Goal: Task Accomplishment & Management: Complete application form

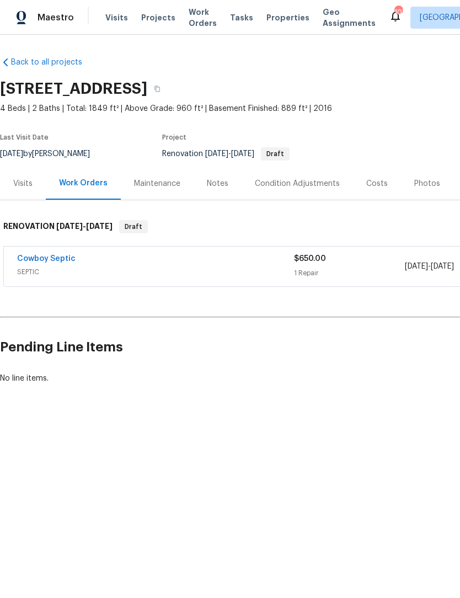
click at [348, 415] on div "Back to all projects [STREET_ADDRESS] 4 Beds | 2 Baths | Total: 1849 ft² | Abov…" at bounding box center [230, 247] width 460 height 424
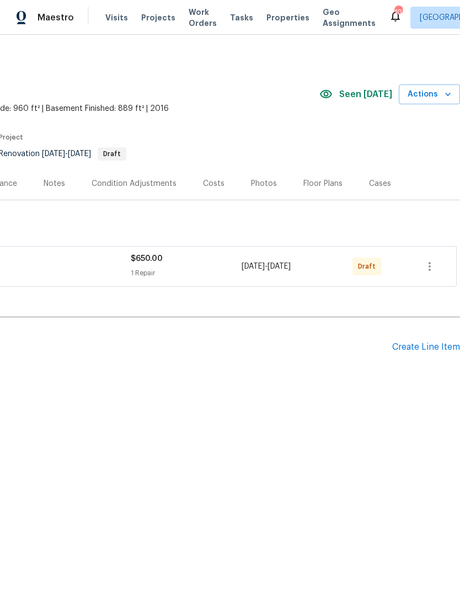
scroll to position [0, 163]
click at [433, 269] on icon "button" at bounding box center [429, 266] width 13 height 13
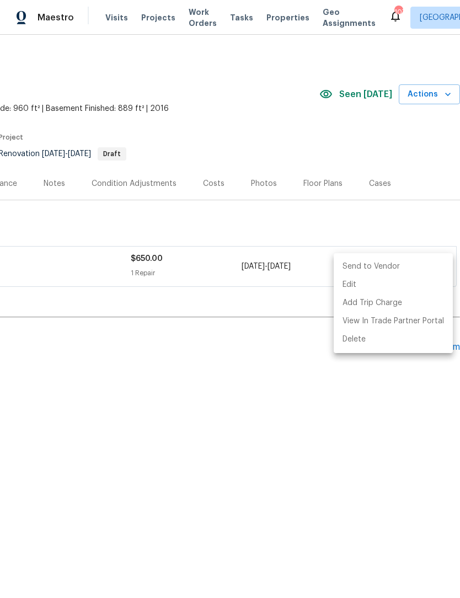
click at [414, 265] on li "Send to Vendor" at bounding box center [393, 267] width 119 height 18
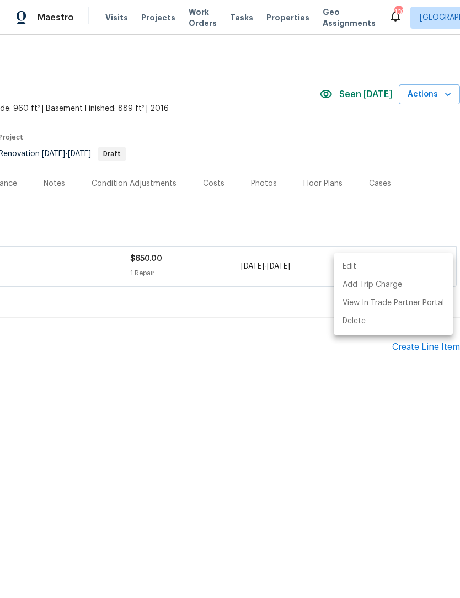
click at [292, 432] on div at bounding box center [230, 299] width 460 height 598
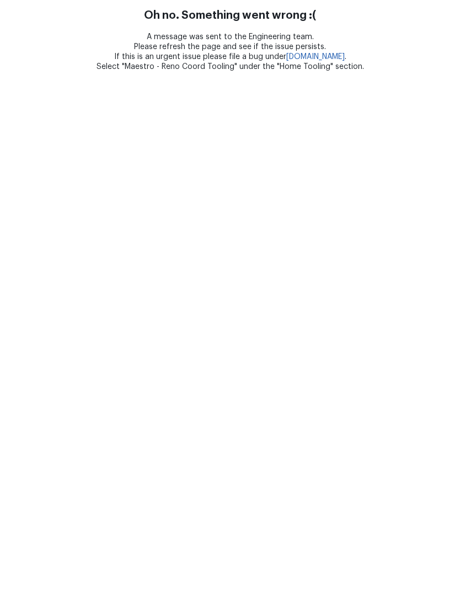
click at [418, 72] on html "Oh no. Something went wrong :( A message was sent to the Engineering team. Plea…" at bounding box center [230, 36] width 460 height 72
click at [407, 72] on html "Oh no. Something went wrong :( A message was sent to the Engineering team. Plea…" at bounding box center [230, 36] width 460 height 72
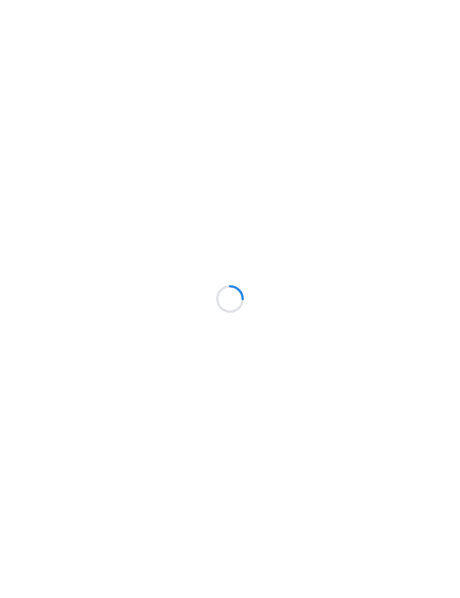
click at [409, 349] on div at bounding box center [230, 299] width 460 height 598
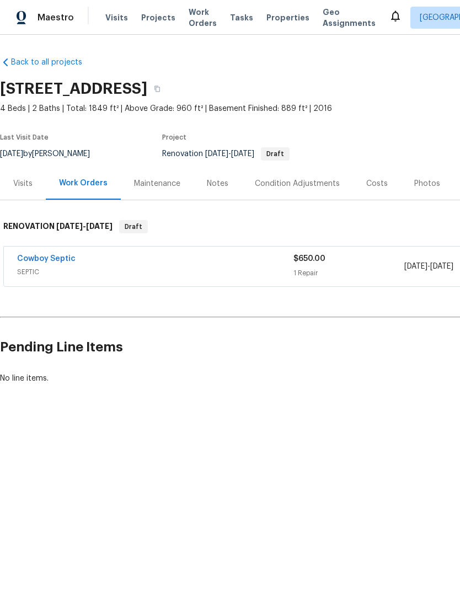
click at [323, 459] on html "Maestro Visits Projects Work Orders Tasks Properties Geo Assignments Atlanta Sc…" at bounding box center [230, 229] width 460 height 459
click at [326, 459] on html "Maestro Visits Projects Work Orders Tasks Properties Geo Assignments Atlanta Sc…" at bounding box center [230, 229] width 460 height 459
click at [324, 459] on html "Maestro Visits Projects Work Orders Tasks Properties Geo Assignments Atlanta Sc…" at bounding box center [230, 229] width 460 height 459
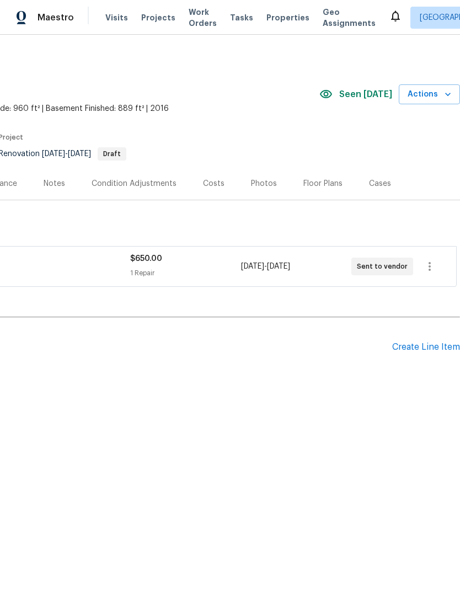
scroll to position [0, 163]
click at [423, 351] on div "Create Line Item" at bounding box center [426, 347] width 68 height 10
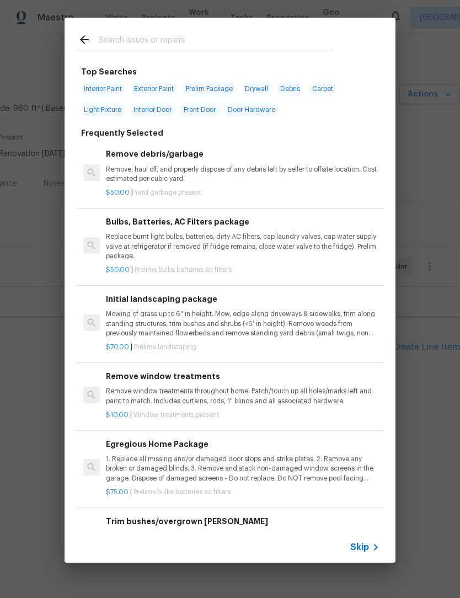
click at [191, 36] on input "text" at bounding box center [216, 41] width 234 height 17
type input "N"
type input "Hvac"
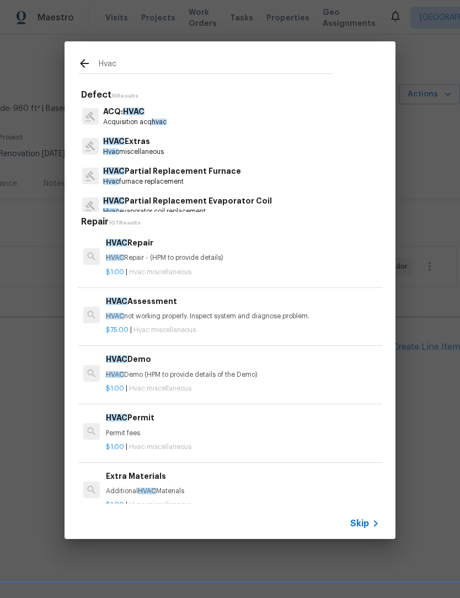
click at [142, 120] on p "Acquisition acq hvac" at bounding box center [134, 121] width 63 height 9
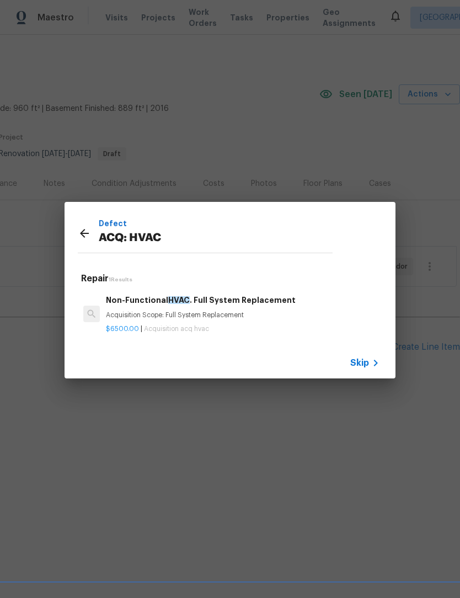
click at [179, 307] on div "Non-Functional HVAC . Full System Replacement Acquisition Scope: Full System Re…" at bounding box center [243, 307] width 274 height 26
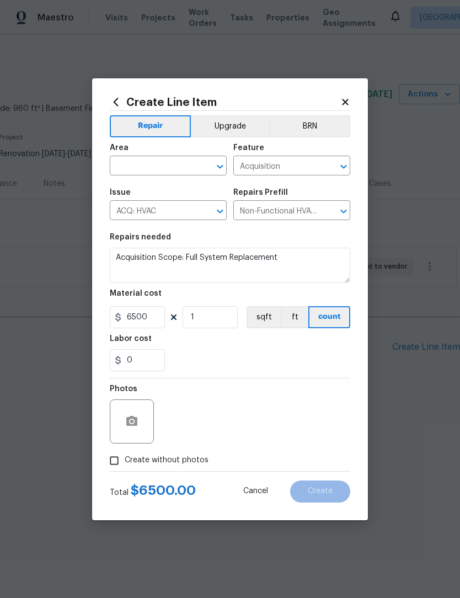
click at [349, 99] on icon at bounding box center [345, 102] width 10 height 10
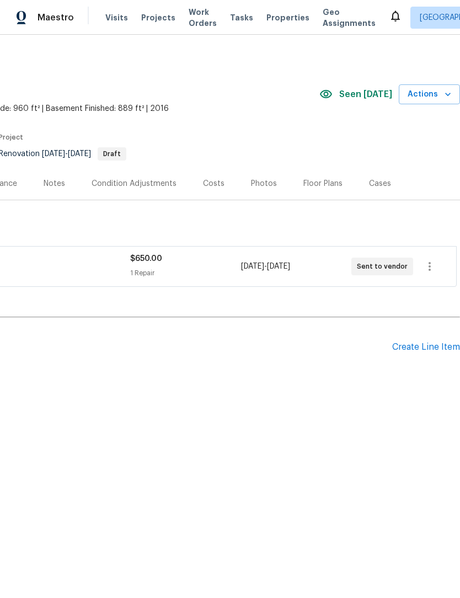
click at [416, 349] on div "Create Line Item" at bounding box center [426, 347] width 68 height 10
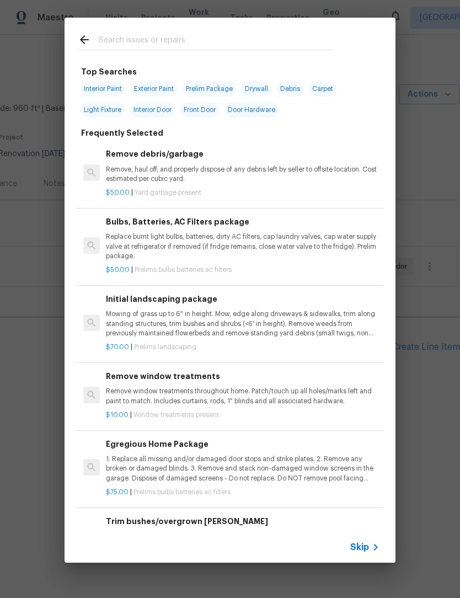
click at [171, 39] on input "text" at bounding box center [216, 41] width 234 height 17
type input "Hvac"
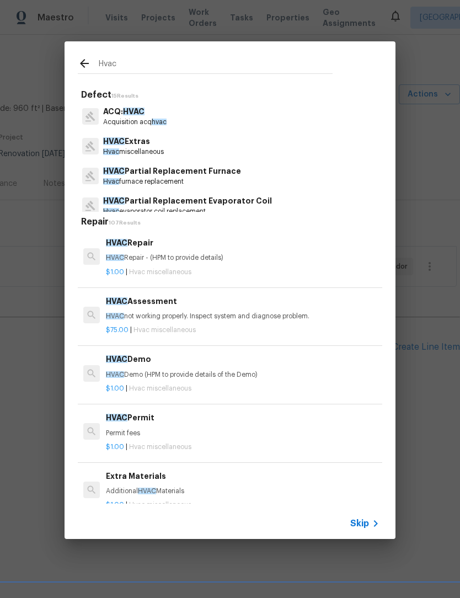
click at [149, 145] on p "HVAC Extras" at bounding box center [133, 142] width 61 height 12
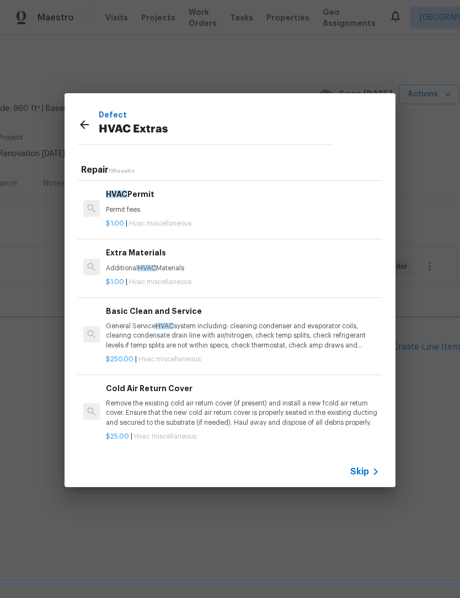
scroll to position [175, 0]
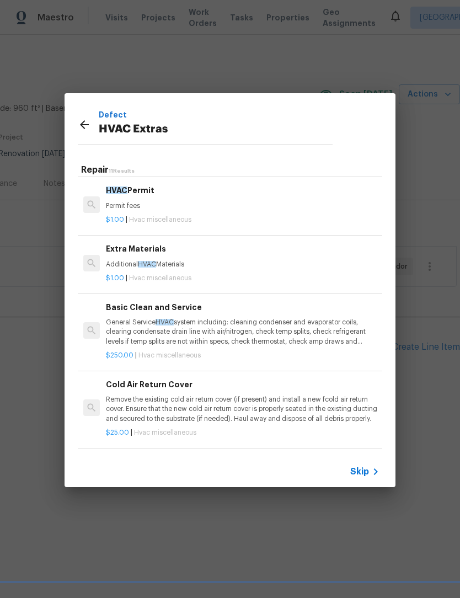
click at [207, 328] on p "General Service HVAC system including: cleaning condenser and evaporator coils,…" at bounding box center [243, 332] width 274 height 28
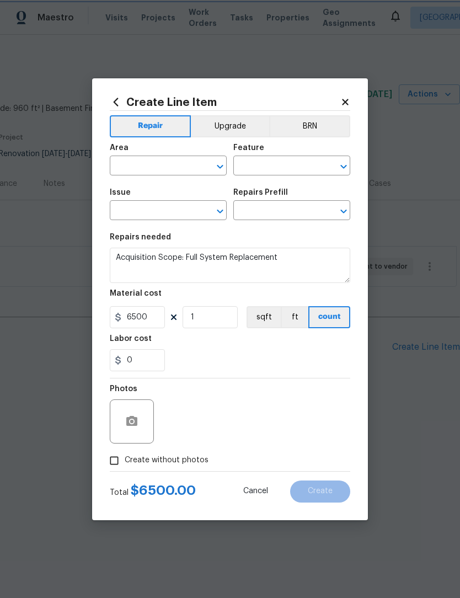
type input "HVAC"
type input "HVAC Extras"
type input "Basic Clean and Service $250.00"
type textarea "General Service HVAC system including: cleaning condenser and evaporator coils,…"
type input "250"
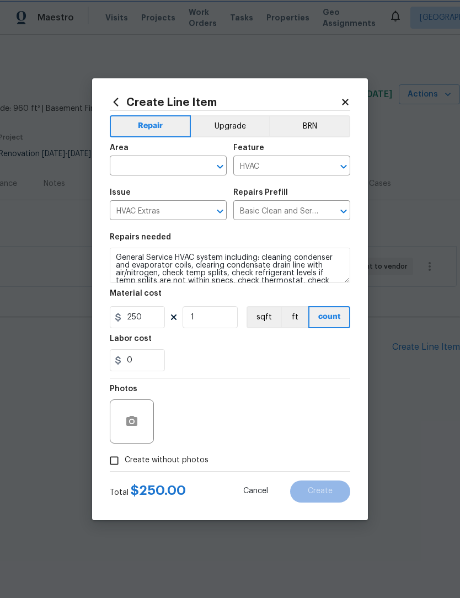
click at [216, 168] on icon "Open" at bounding box center [219, 166] width 13 height 13
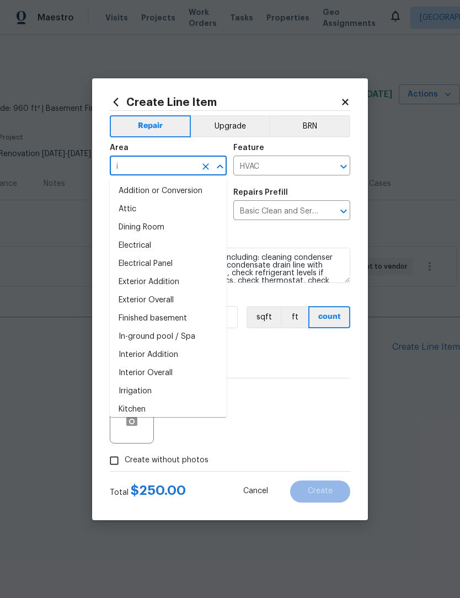
type input "in"
type input "ter"
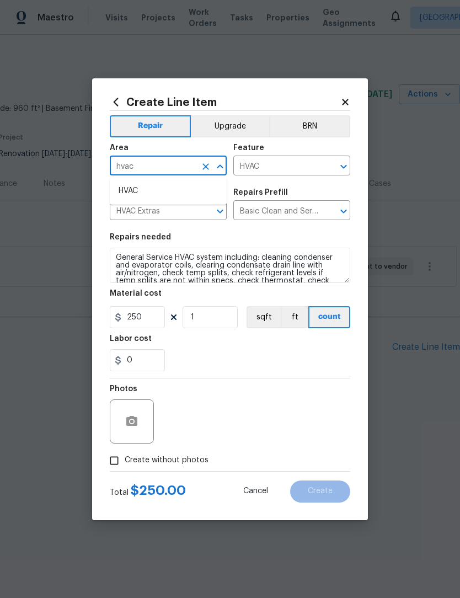
click at [154, 196] on li "HVAC" at bounding box center [168, 191] width 117 height 18
type input "HVAC"
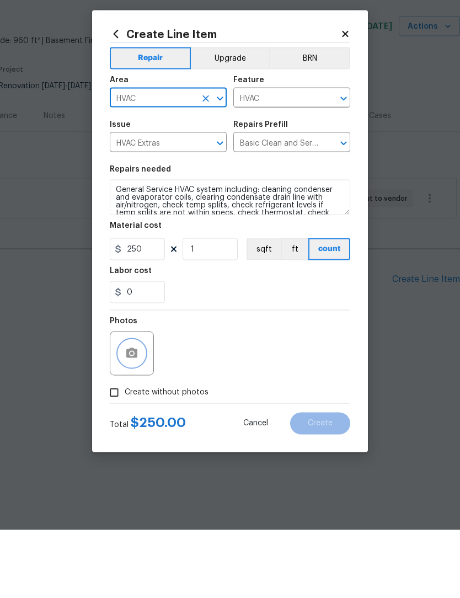
click at [124, 408] on button "button" at bounding box center [132, 421] width 26 height 26
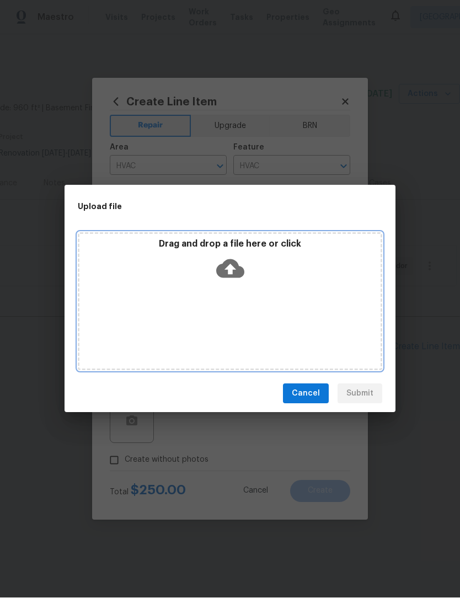
click at [229, 260] on icon at bounding box center [230, 269] width 28 height 19
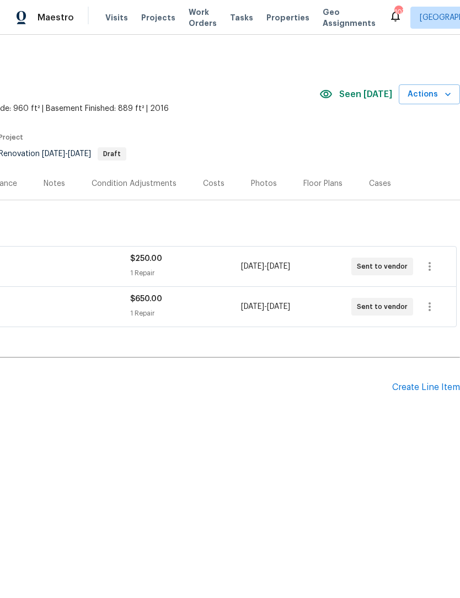
scroll to position [0, 163]
click at [324, 183] on div "Floor Plans" at bounding box center [322, 183] width 39 height 11
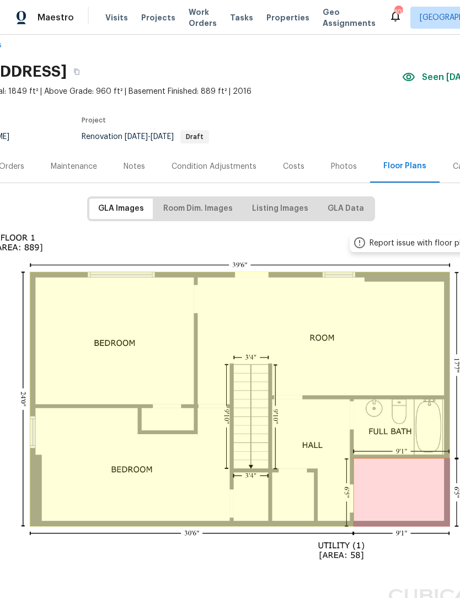
scroll to position [19, 79]
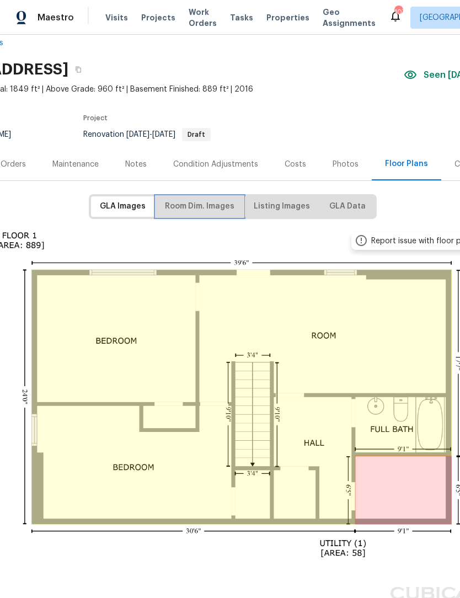
click at [227, 201] on span "Room Dim. Images" at bounding box center [199, 207] width 69 height 14
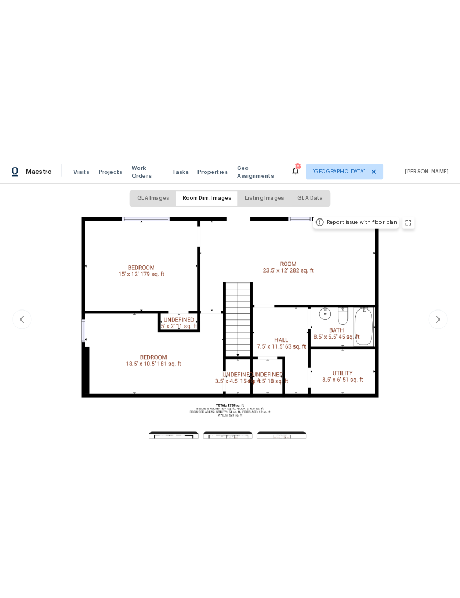
scroll to position [44, 0]
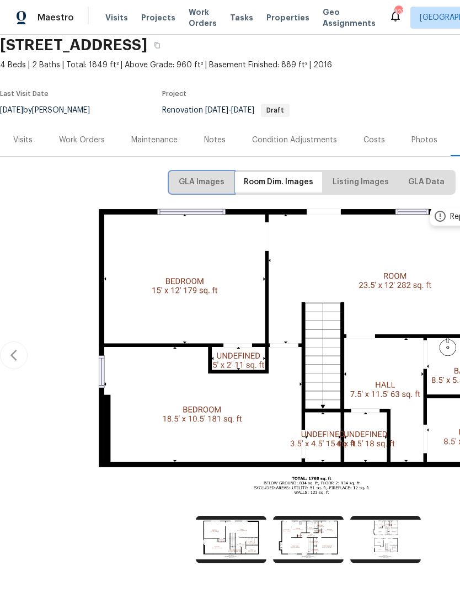
click at [216, 181] on span "GLA Images" at bounding box center [202, 182] width 46 height 14
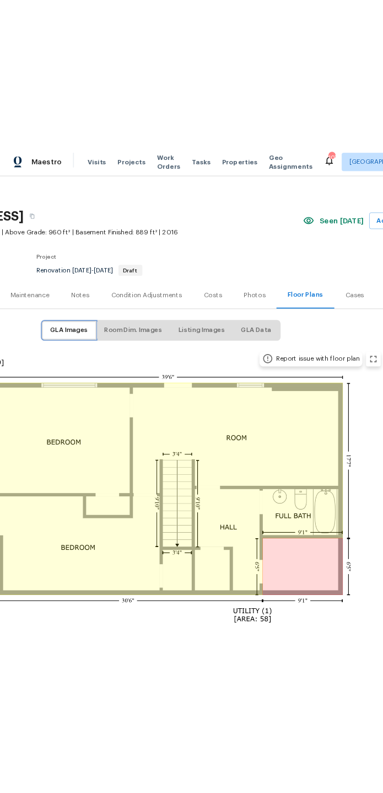
scroll to position [19, 98]
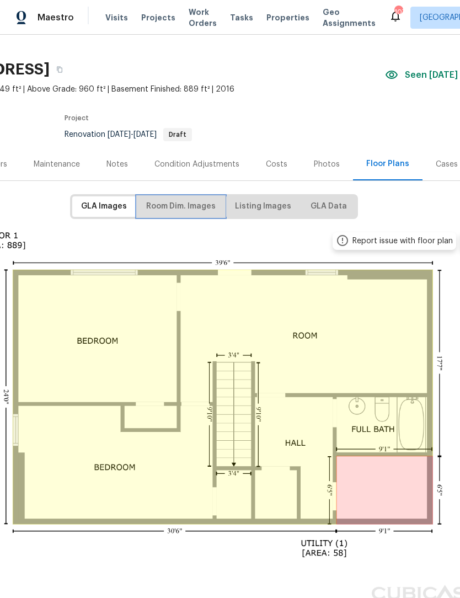
click at [203, 208] on span "Room Dim. Images" at bounding box center [180, 207] width 69 height 14
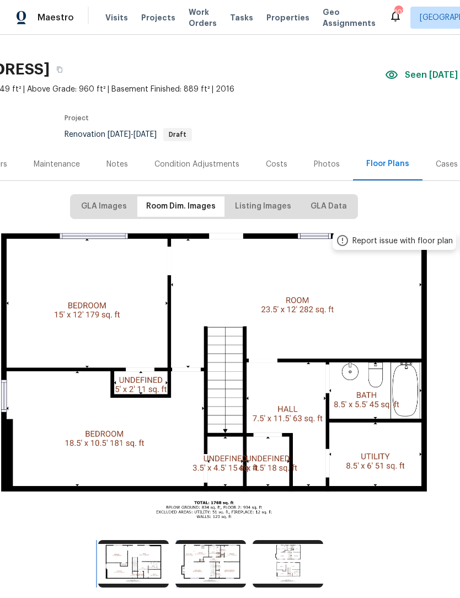
click at [140, 564] on img at bounding box center [133, 563] width 71 height 47
click at [224, 560] on img at bounding box center [210, 563] width 71 height 47
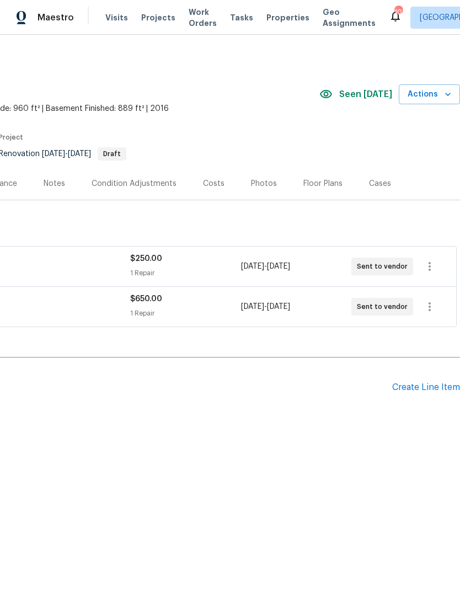
scroll to position [0, 163]
click at [421, 389] on div "Create Line Item" at bounding box center [426, 387] width 68 height 10
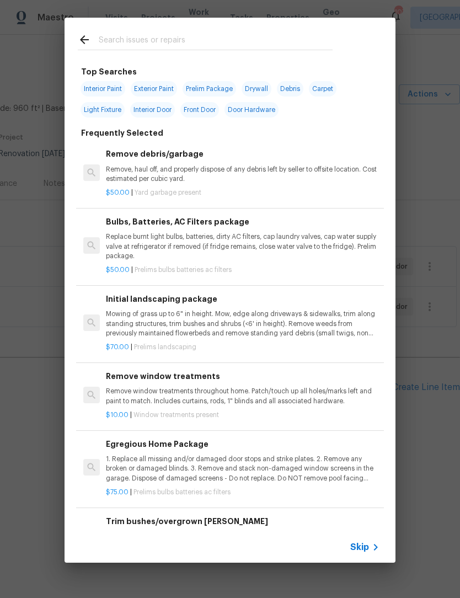
click at [216, 38] on input "text" at bounding box center [216, 41] width 234 height 17
type input "Pest"
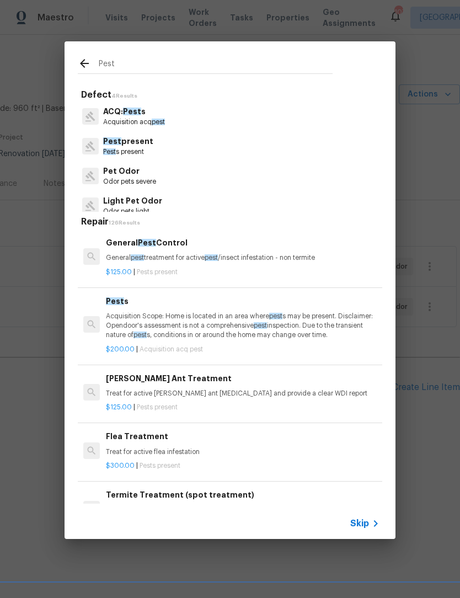
click at [142, 147] on p "Pest s present" at bounding box center [128, 151] width 50 height 9
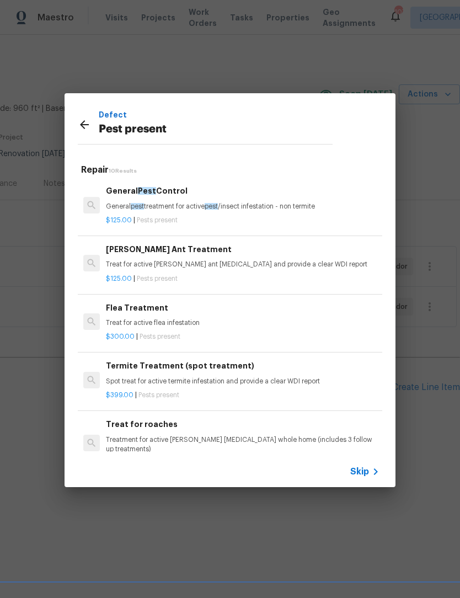
click at [187, 202] on p "General pest treatment for active pest /insect infestation - non termite" at bounding box center [243, 206] width 274 height 9
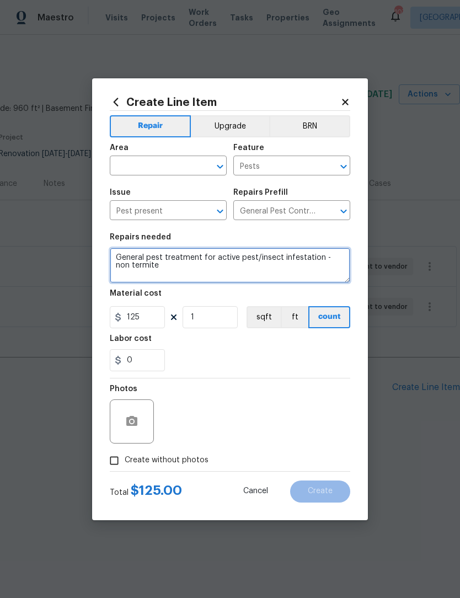
click at [227, 277] on textarea "General pest treatment for active pest/insect infestation - non termite" at bounding box center [230, 265] width 240 height 35
type textarea "General pest treatment for active pest/insect infestation - non termite CHECK F…"
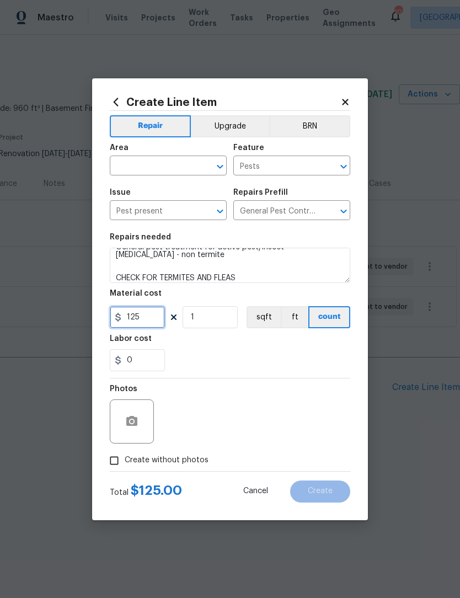
click at [146, 315] on input "125" at bounding box center [137, 317] width 55 height 22
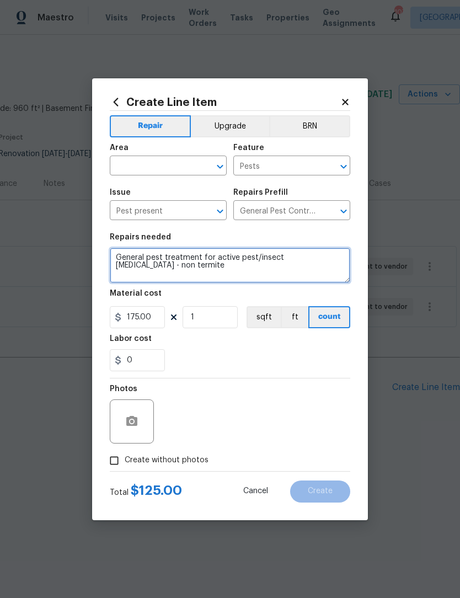
click at [180, 267] on textarea "General pest treatment for active pest/insect infestation - non termite CHECK F…" at bounding box center [230, 265] width 240 height 35
type input "175"
click at [216, 165] on icon "Open" at bounding box center [219, 166] width 13 height 13
type textarea "General pest treatment for active pest/insect infestation - non termite. ( inte…"
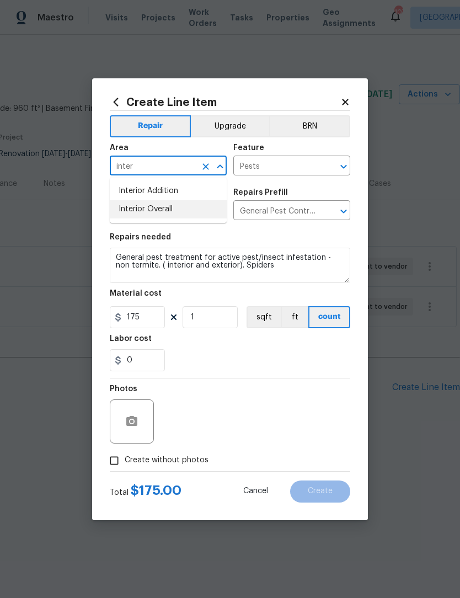
click at [165, 207] on li "Interior Overall" at bounding box center [168, 209] width 117 height 18
type input "Interior Overall"
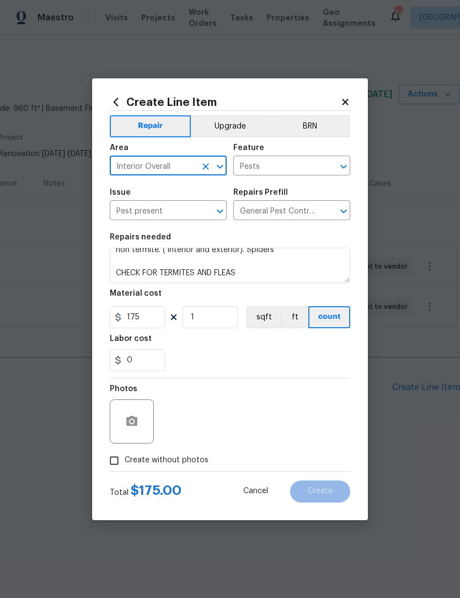
scroll to position [15, 0]
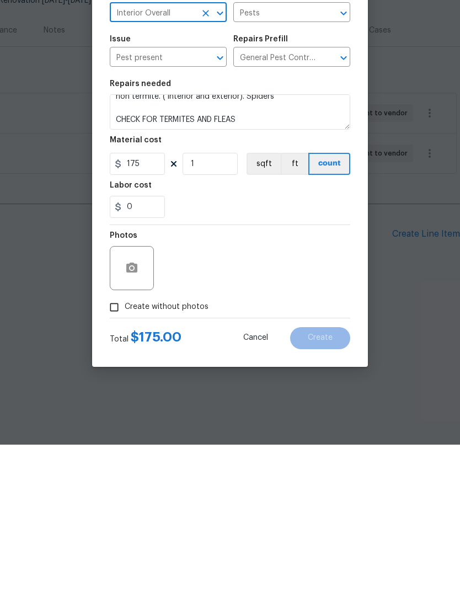
click at [113, 450] on input "Create without photos" at bounding box center [114, 460] width 21 height 21
checkbox input "true"
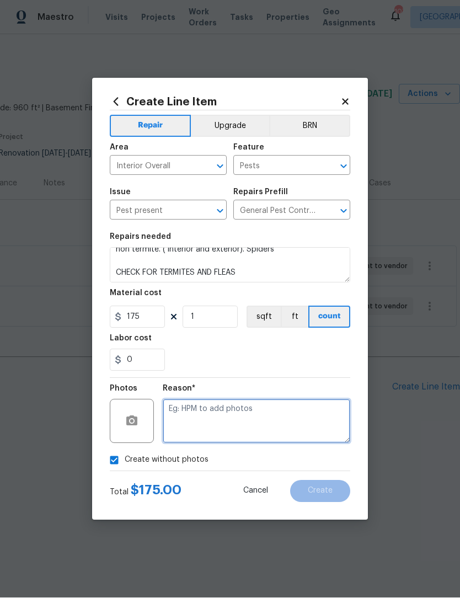
click at [238, 419] on textarea at bounding box center [256, 421] width 187 height 44
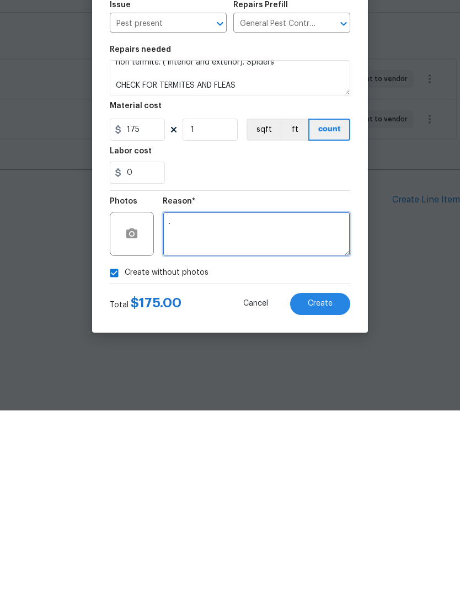
type textarea "."
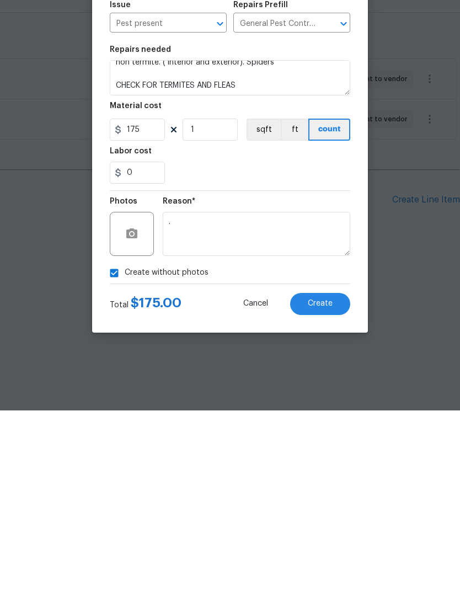
click at [337, 480] on button "Create" at bounding box center [320, 491] width 60 height 22
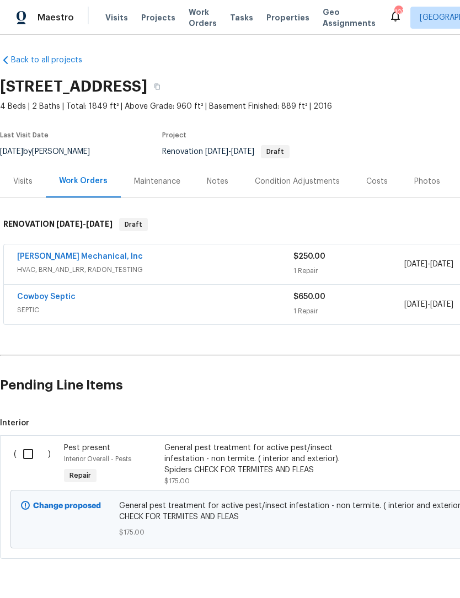
scroll to position [2, 0]
click at [33, 457] on input "checkbox" at bounding box center [32, 454] width 31 height 23
checkbox input "true"
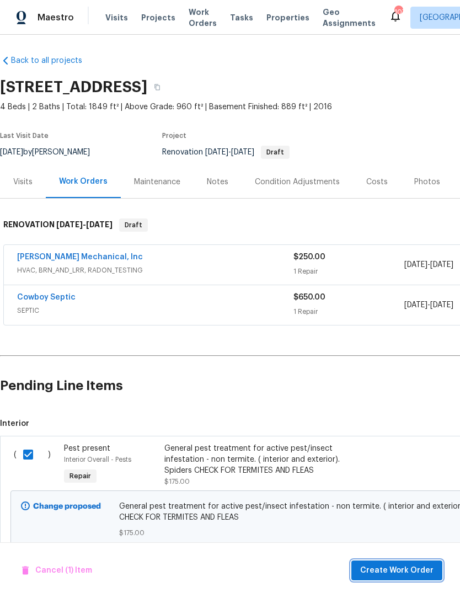
click at [406, 572] on span "Create Work Order" at bounding box center [396, 571] width 73 height 14
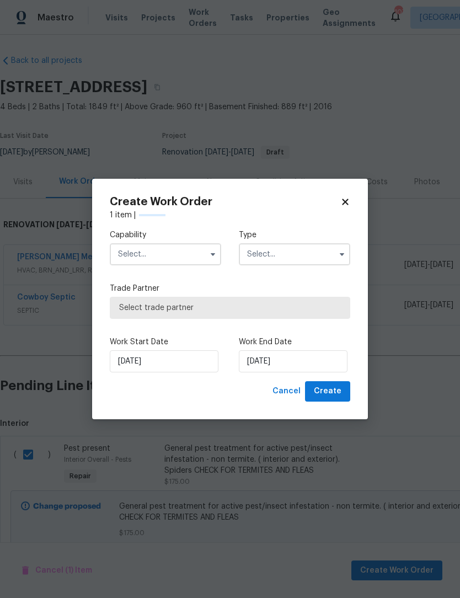
click at [216, 258] on icon "button" at bounding box center [212, 254] width 9 height 9
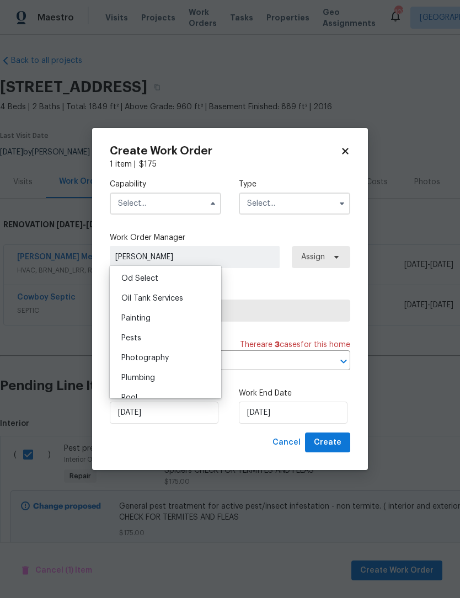
scroll to position [896, 0]
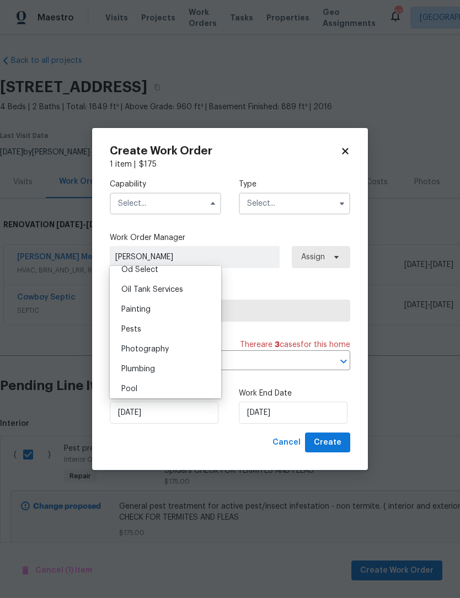
click at [152, 333] on div "Pests" at bounding box center [165, 329] width 106 height 20
type input "Pests"
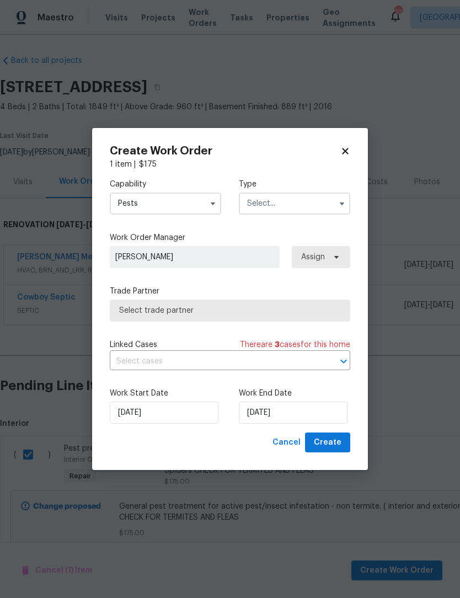
click at [341, 203] on icon "button" at bounding box center [342, 203] width 4 height 3
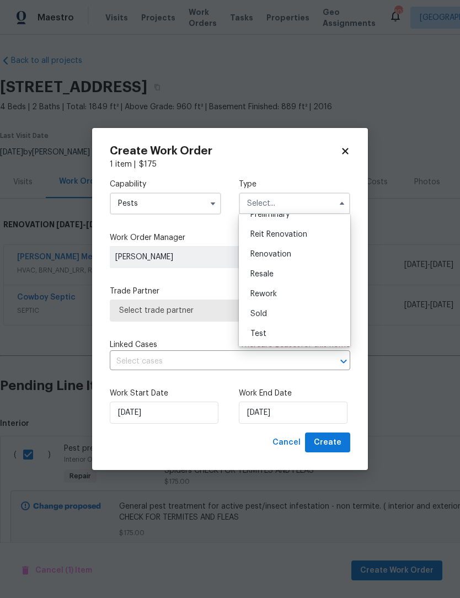
scroll to position [242, 0]
click at [296, 259] on div "Renovation" at bounding box center [295, 263] width 106 height 20
type input "Renovation"
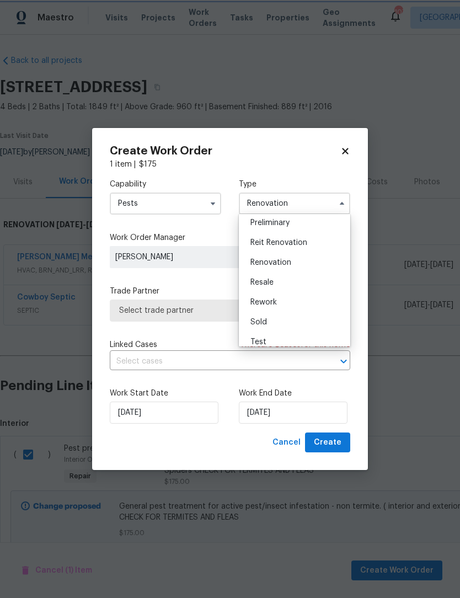
scroll to position [0, 0]
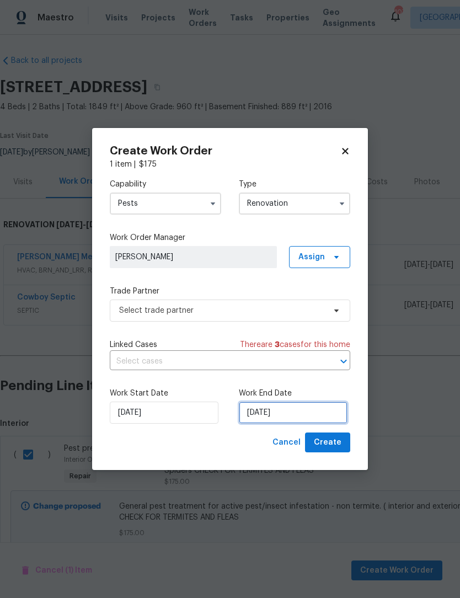
click at [287, 412] on input "[DATE]" at bounding box center [293, 412] width 109 height 22
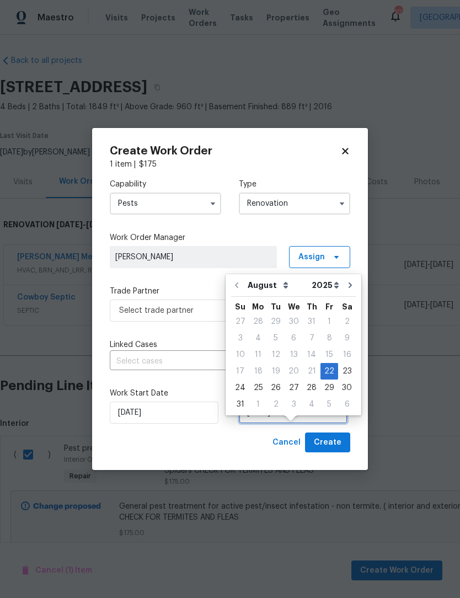
scroll to position [21, 0]
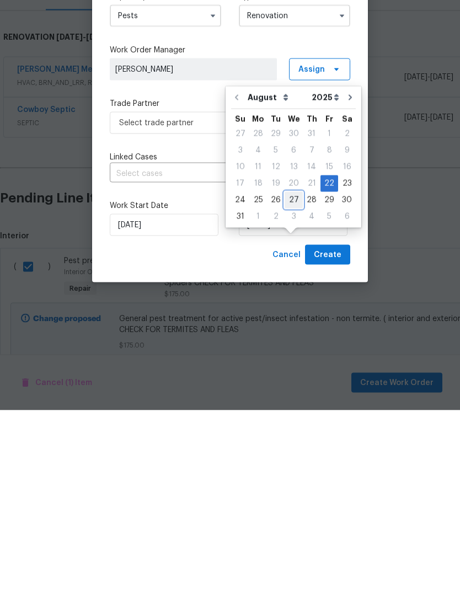
click at [296, 380] on div "27" at bounding box center [294, 387] width 18 height 15
type input "[DATE]"
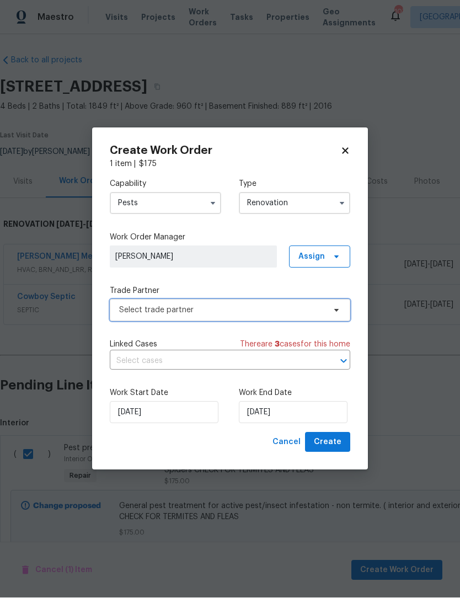
click at [339, 312] on icon at bounding box center [336, 310] width 9 height 9
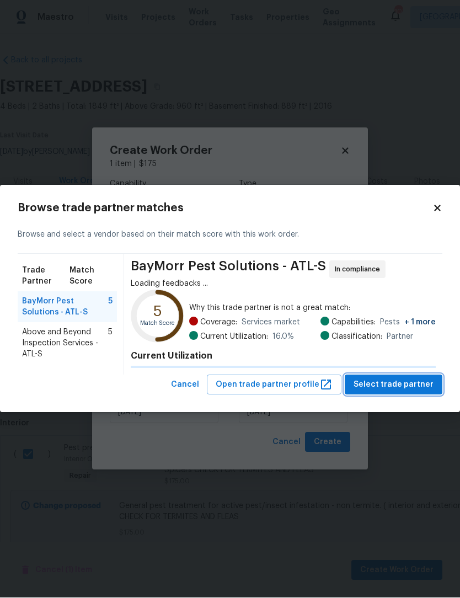
click at [397, 384] on span "Select trade partner" at bounding box center [393, 385] width 80 height 14
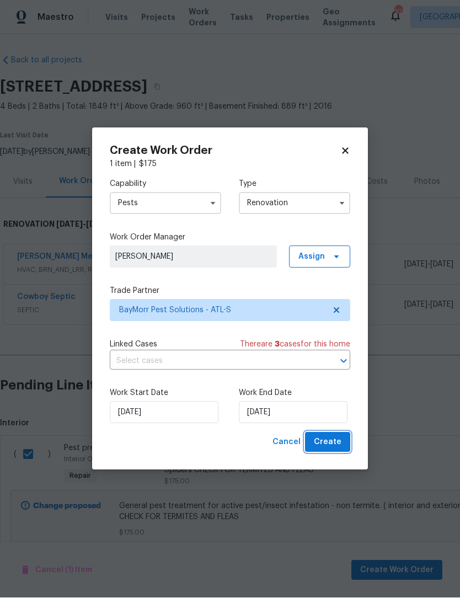
click at [335, 443] on span "Create" at bounding box center [328, 443] width 28 height 14
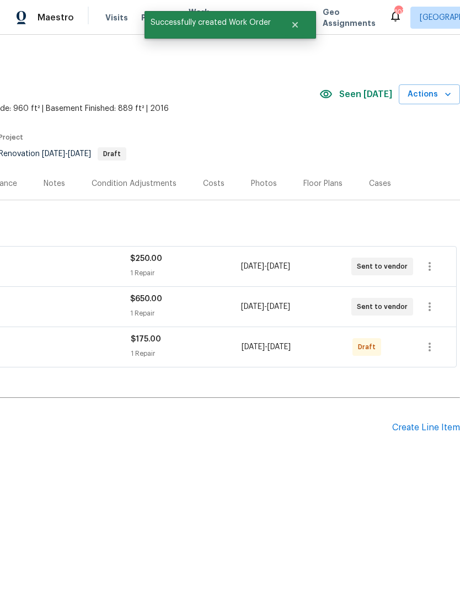
scroll to position [0, 163]
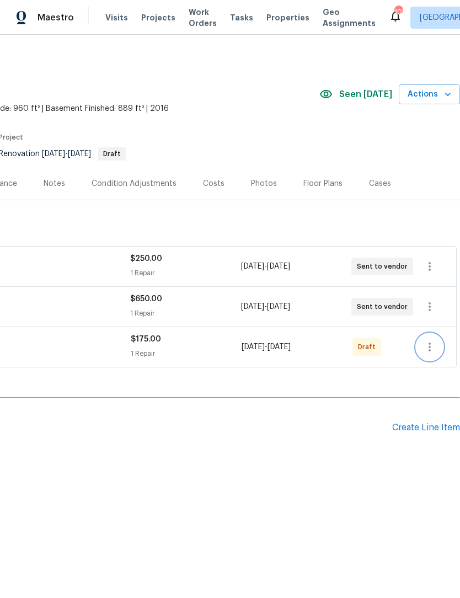
click at [427, 349] on icon "button" at bounding box center [429, 346] width 13 height 13
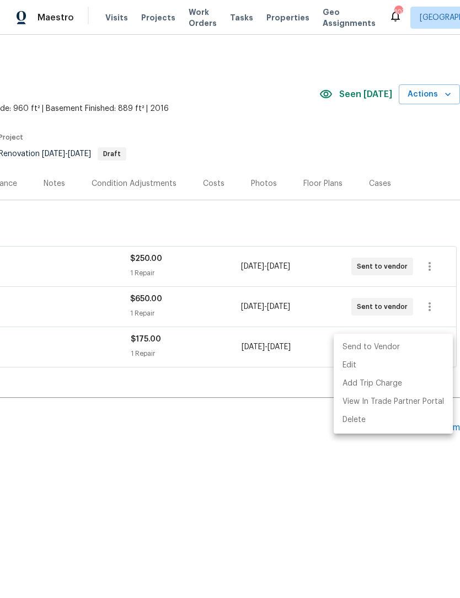
click at [402, 349] on li "Send to Vendor" at bounding box center [393, 347] width 119 height 18
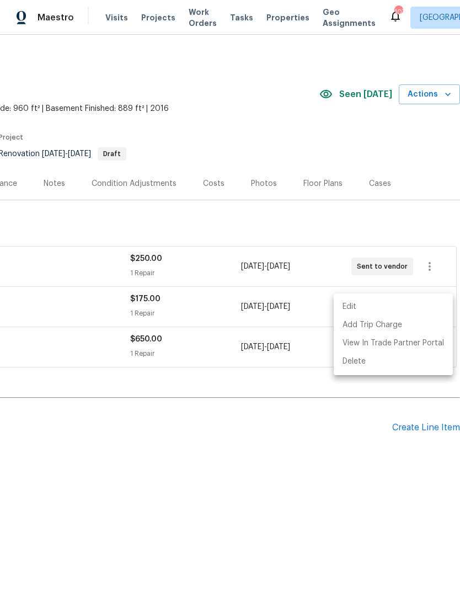
click at [277, 486] on div at bounding box center [230, 299] width 460 height 598
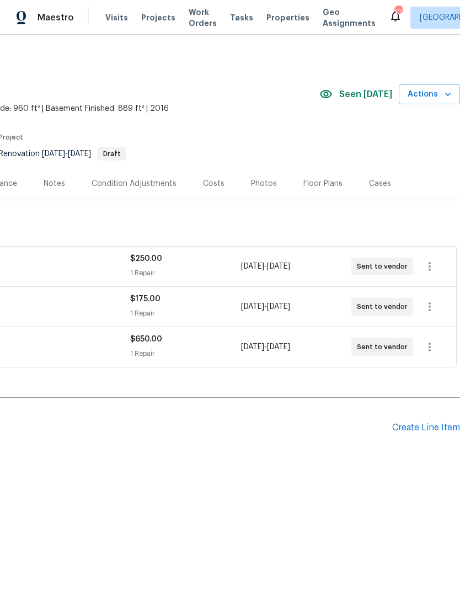
click at [427, 430] on div "Create Line Item" at bounding box center [426, 427] width 68 height 10
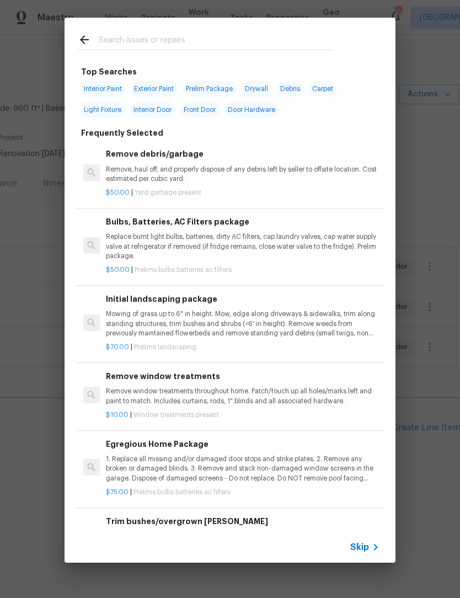
click at [149, 35] on input "text" at bounding box center [216, 41] width 234 height 17
type input "Flooring"
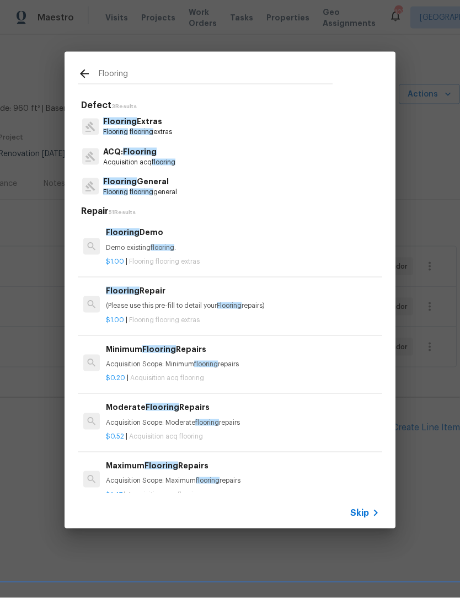
click at [154, 187] on p "Flooring flooring general" at bounding box center [140, 191] width 74 height 9
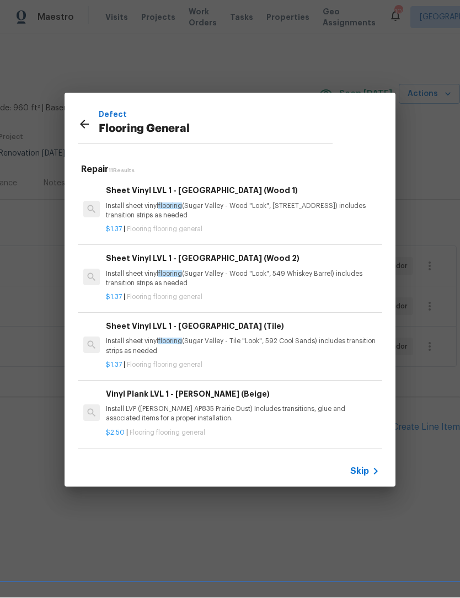
click at [153, 188] on h6 "Sheet Vinyl LVL 1 - Sugar Valley (Wood 1)" at bounding box center [243, 191] width 274 height 12
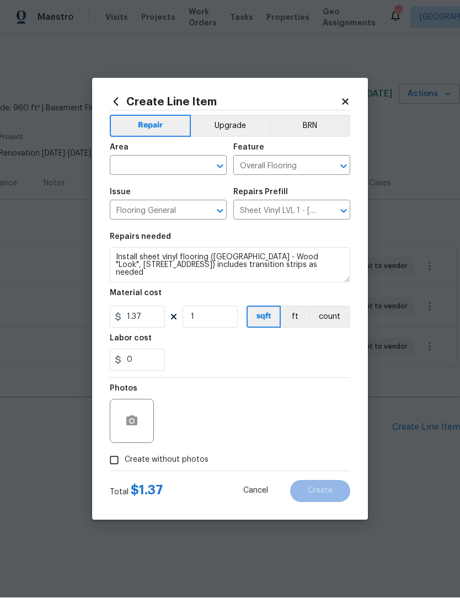
click at [111, 104] on icon at bounding box center [116, 102] width 12 height 12
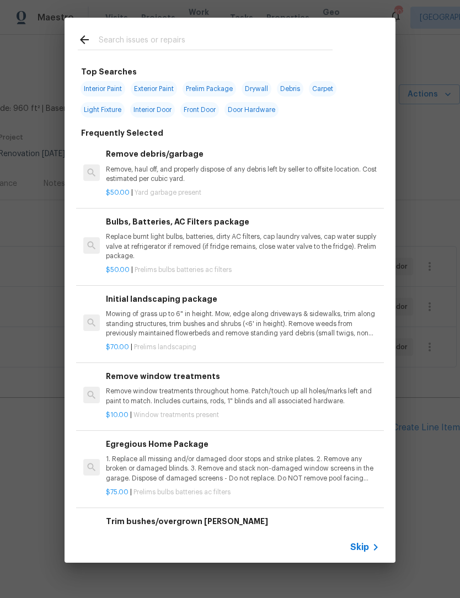
click at [163, 41] on input "text" at bounding box center [216, 41] width 234 height 17
type input "Floor"
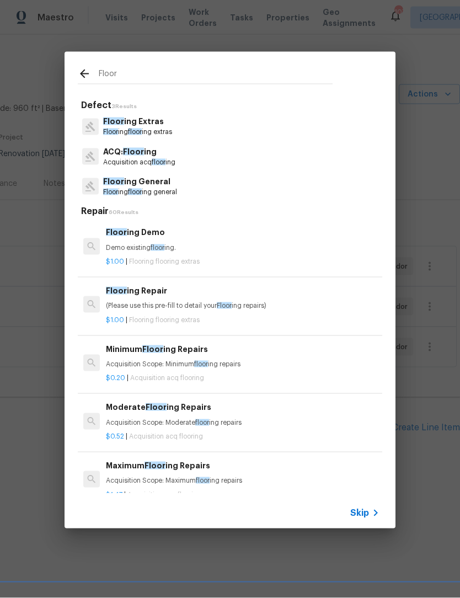
click at [159, 195] on p "Floor ing floor ing general" at bounding box center [140, 191] width 74 height 9
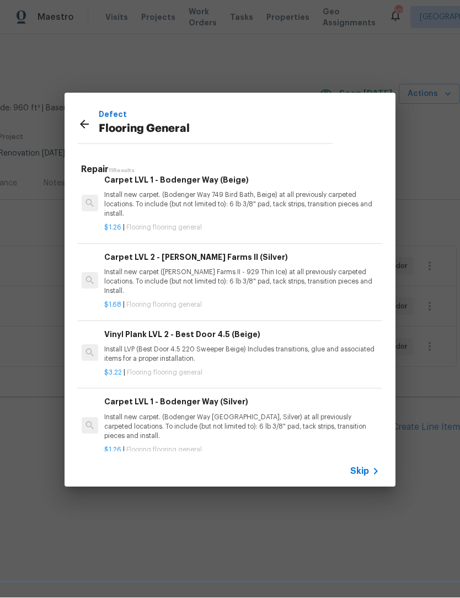
scroll to position [494, 2]
click at [229, 414] on p "Install new carpet. (Bodenger Way 945 Winter Ash, Silver) at all previously car…" at bounding box center [241, 428] width 274 height 28
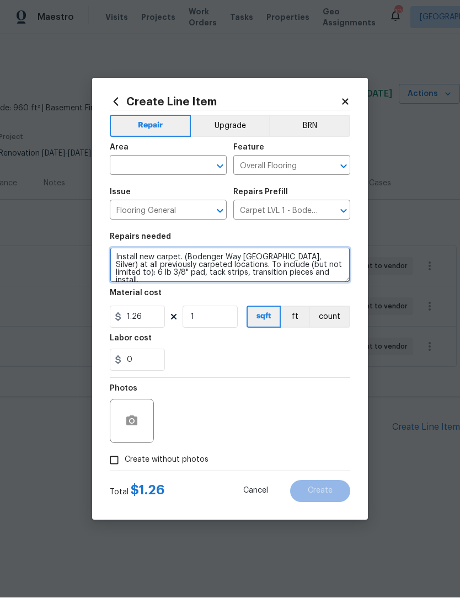
click at [323, 276] on textarea "Install new carpet. (Bodenger Way 945 Winter Ash, Silver) at all previously car…" at bounding box center [230, 265] width 240 height 35
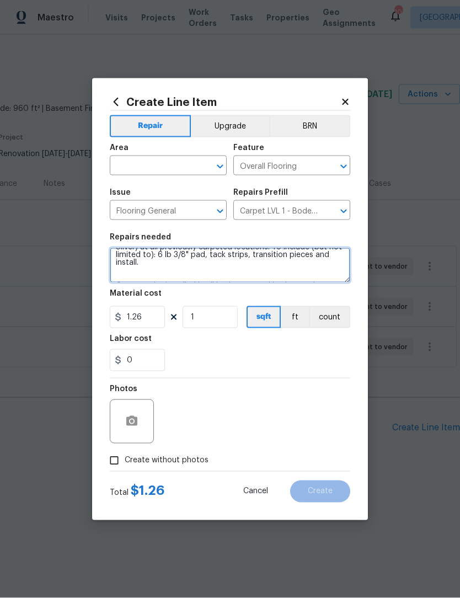
scroll to position [26, 0]
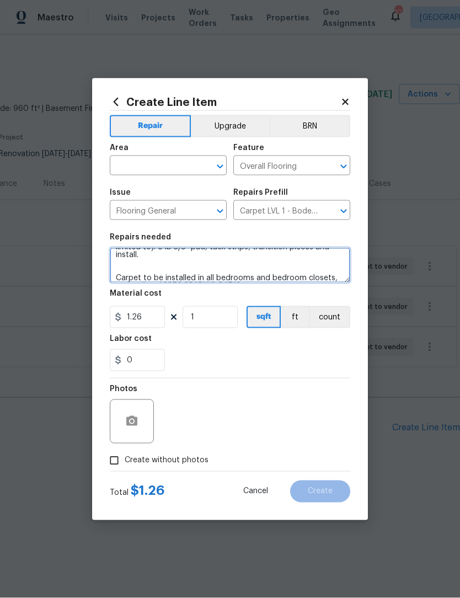
click at [259, 272] on textarea "Install new carpet. (Bodenger Way 945 Winter Ash, Silver) at all previously car…" at bounding box center [230, 265] width 240 height 35
click at [179, 279] on textarea "Install new carpet. (Bodenger Way 945 Winter Ash, Silver) at all previously car…" at bounding box center [230, 265] width 240 height 35
click at [325, 280] on textarea "Install new carpet. (Bodenger Way 945 Winter Ash, Silver) at all previously car…" at bounding box center [230, 265] width 240 height 35
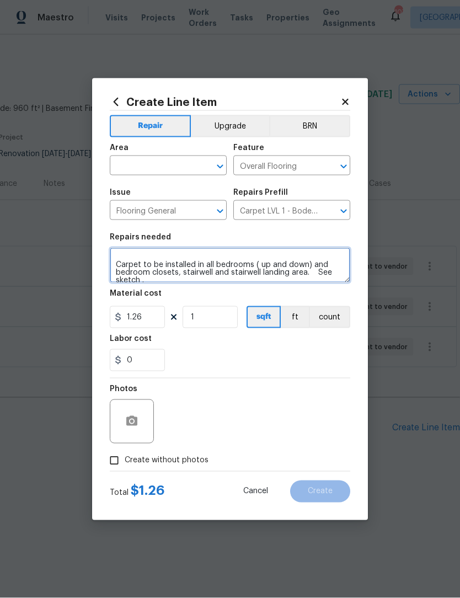
scroll to position [39, 0]
type textarea "Install new carpet. (Bodenger Way 945 Winter Ash, Silver) at all previously car…"
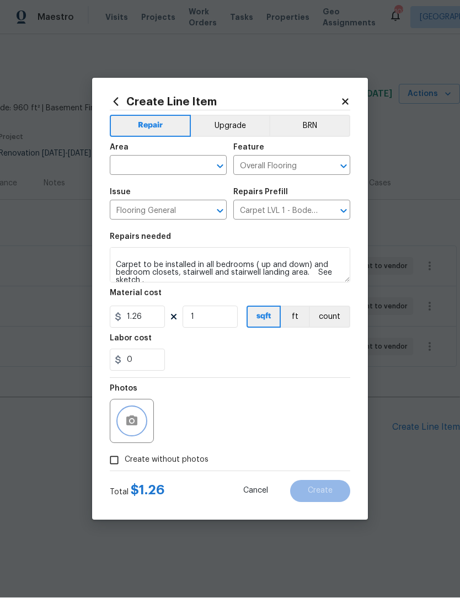
click at [129, 428] on button "button" at bounding box center [132, 421] width 26 height 26
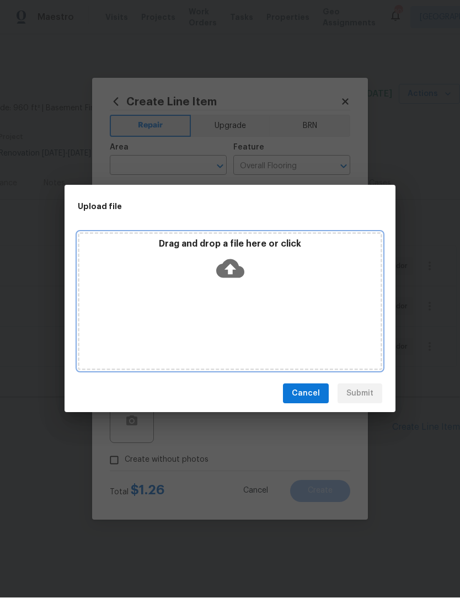
click at [238, 278] on icon at bounding box center [230, 269] width 28 height 28
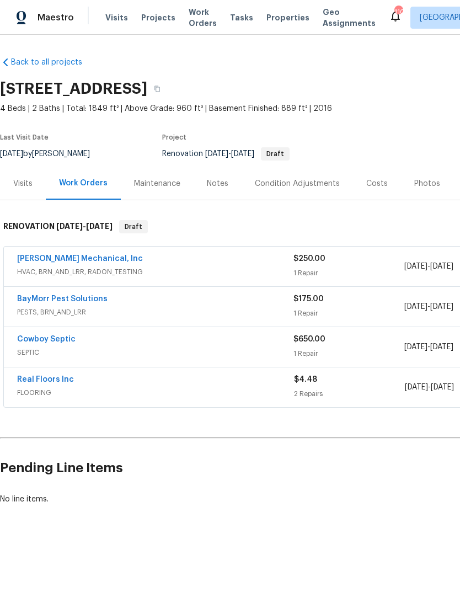
click at [426, 183] on div "Photos" at bounding box center [427, 183] width 26 height 11
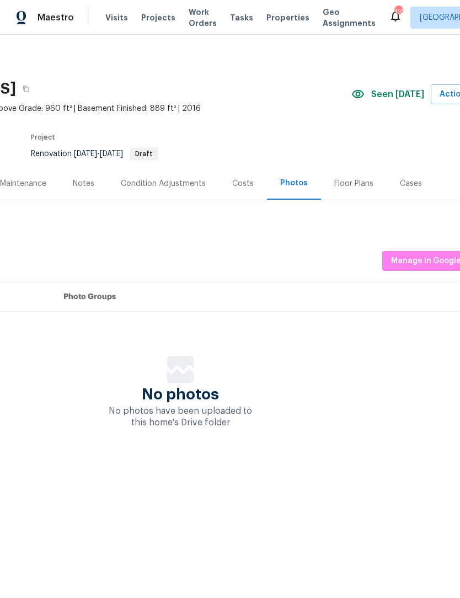
scroll to position [0, 146]
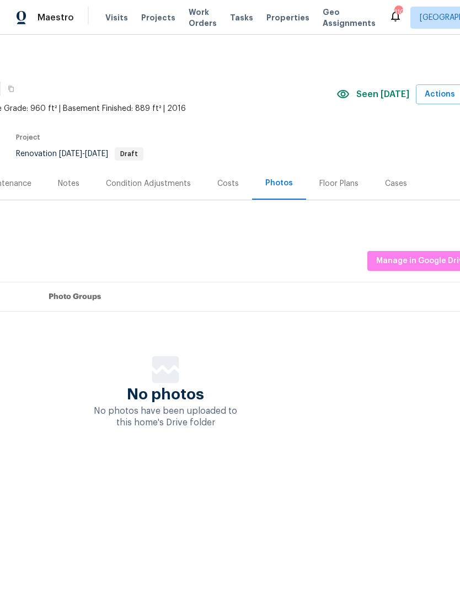
click at [342, 185] on div "Floor Plans" at bounding box center [338, 183] width 39 height 11
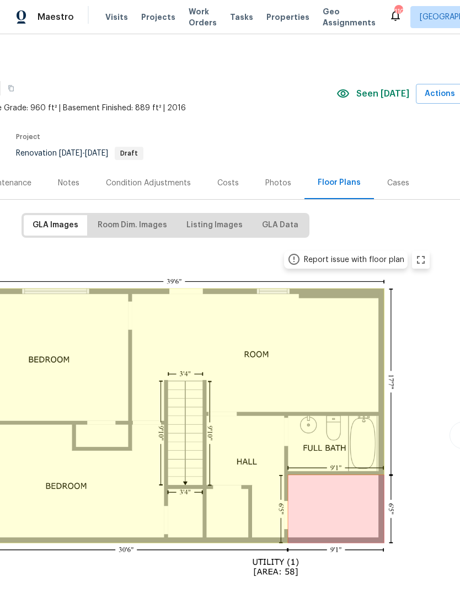
scroll to position [1, 0]
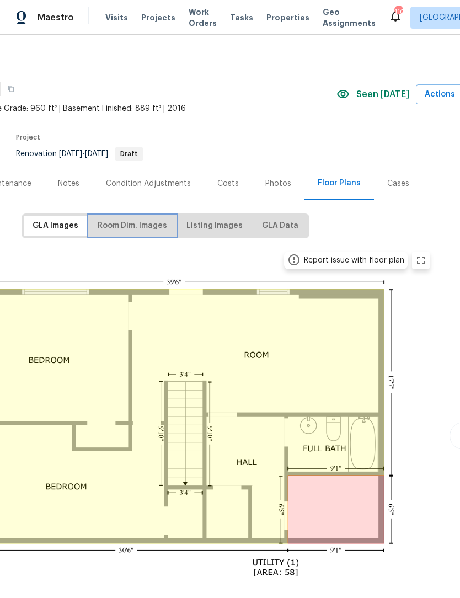
click at [143, 226] on span "Room Dim. Images" at bounding box center [132, 226] width 69 height 14
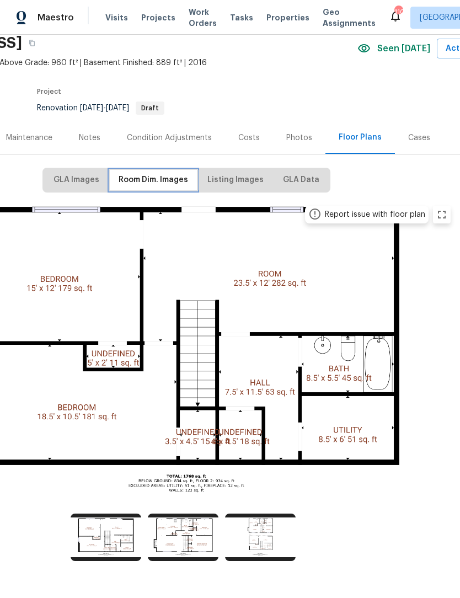
scroll to position [44, 125]
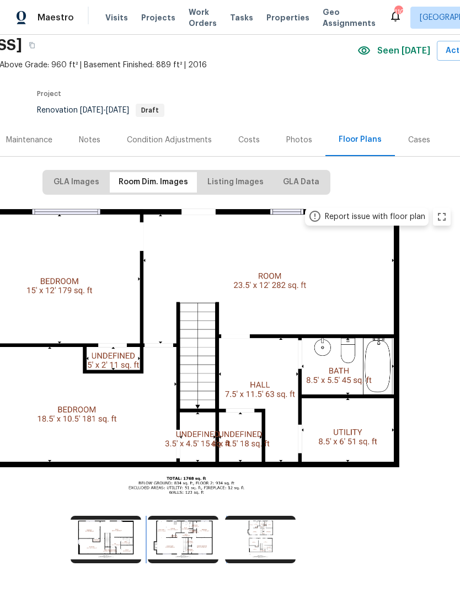
click at [183, 539] on img at bounding box center [183, 539] width 71 height 47
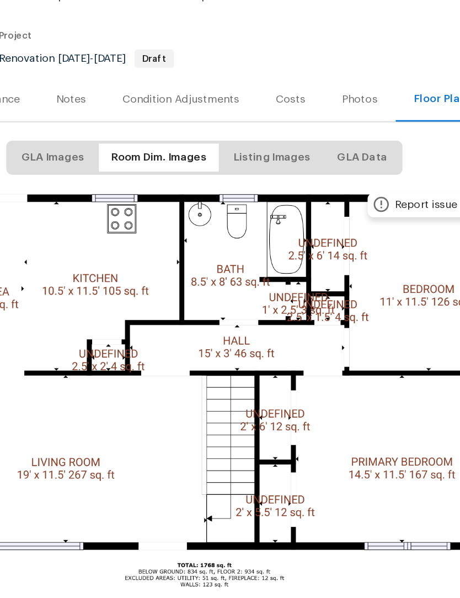
scroll to position [44, 163]
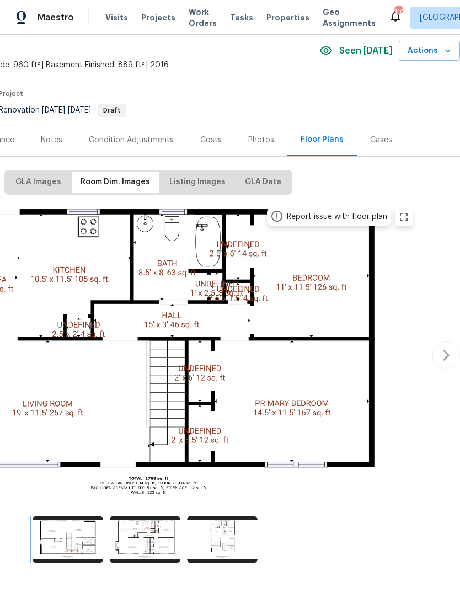
click at [73, 545] on img at bounding box center [68, 539] width 71 height 47
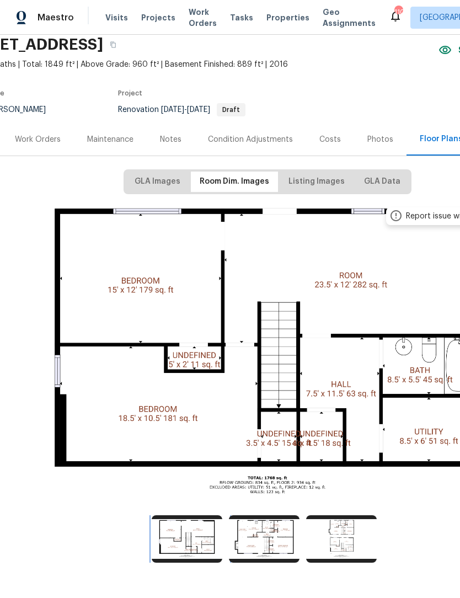
scroll to position [44, 44]
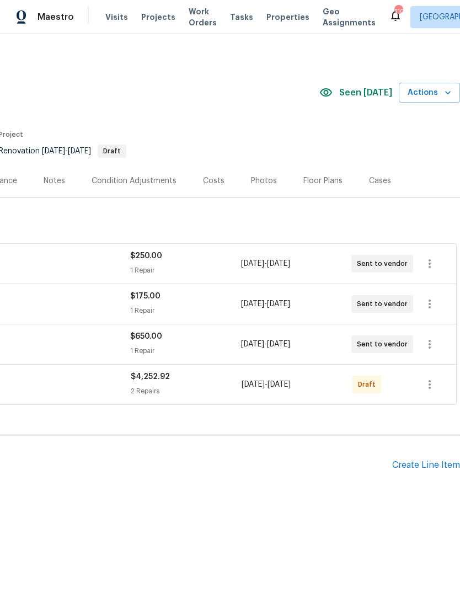
scroll to position [0, 163]
click at [432, 383] on icon "button" at bounding box center [429, 384] width 13 height 13
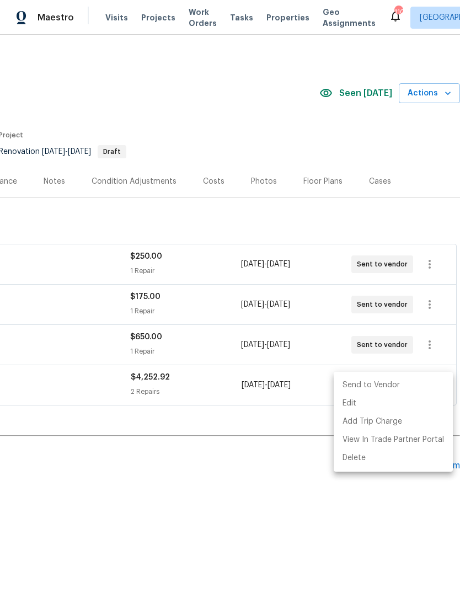
click at [411, 380] on li "Send to Vendor" at bounding box center [393, 385] width 119 height 18
click at [380, 385] on li "Send to Vendor" at bounding box center [393, 385] width 119 height 18
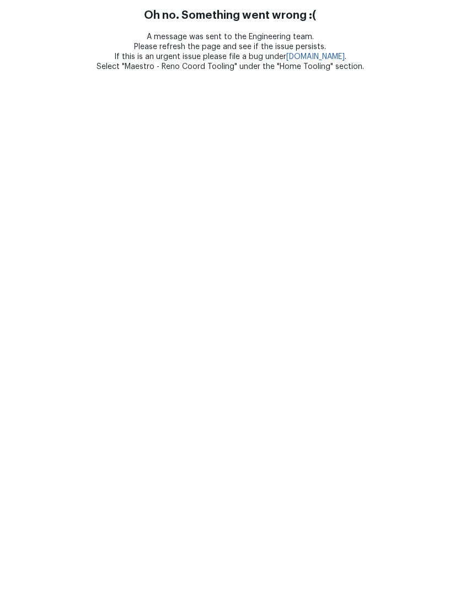
click at [92, 72] on html "Oh no. Something went wrong :( A message was sent to the Engineering team. Plea…" at bounding box center [230, 36] width 460 height 72
click at [108, 72] on html "Oh no. Something went wrong :( A message was sent to the Engineering team. Plea…" at bounding box center [230, 36] width 460 height 72
click at [291, 72] on html "Oh no. Something went wrong :( A message was sent to the Engineering team. Plea…" at bounding box center [230, 36] width 460 height 72
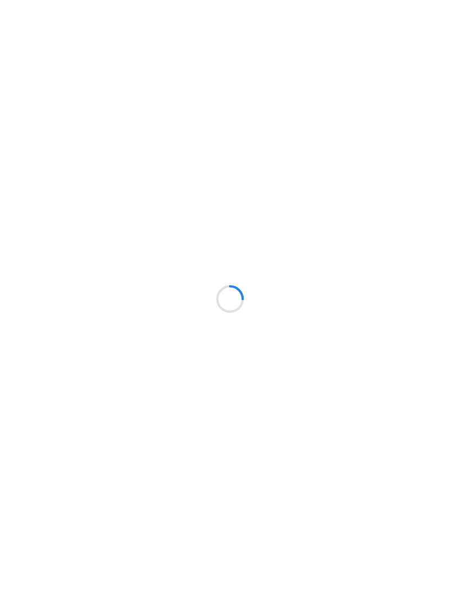
click at [283, 404] on div at bounding box center [230, 299] width 460 height 598
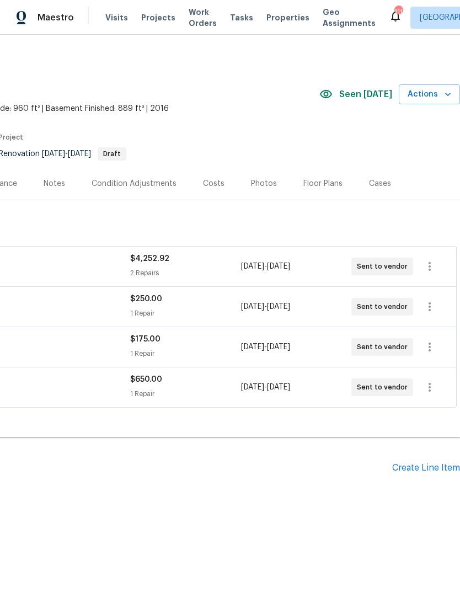
scroll to position [0, 163]
click at [417, 469] on div "Create Line Item" at bounding box center [426, 468] width 68 height 10
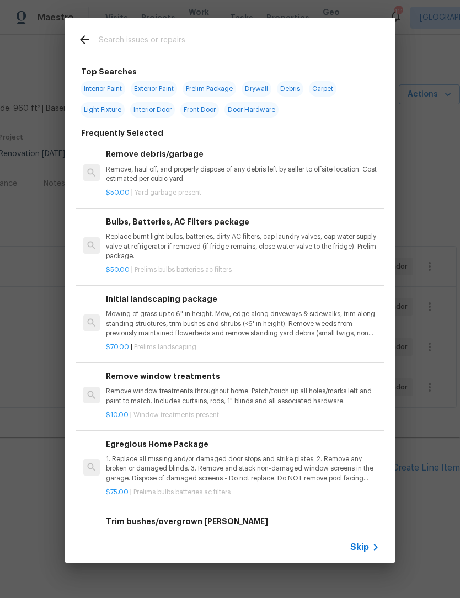
click at [162, 36] on input "text" at bounding box center [216, 41] width 234 height 17
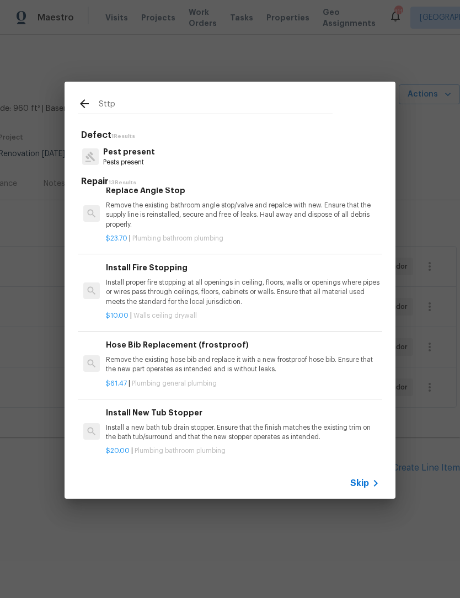
scroll to position [71, 0]
type input "S"
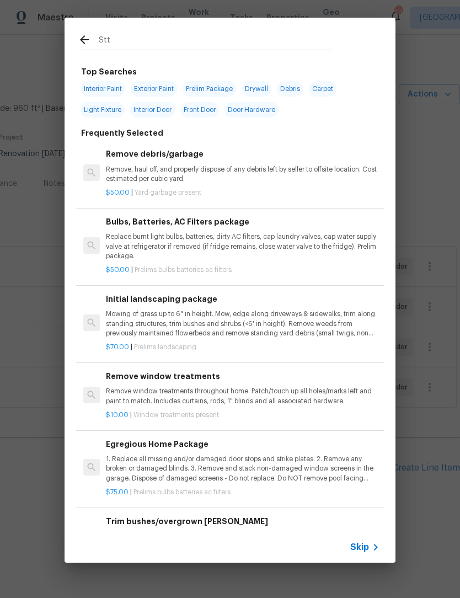
type input "Sttp"
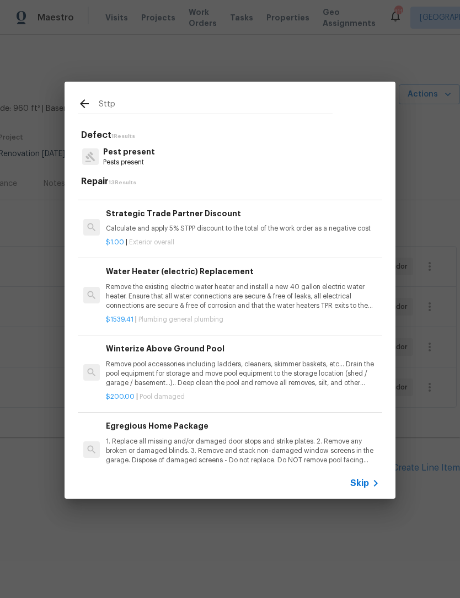
scroll to position [497, 0]
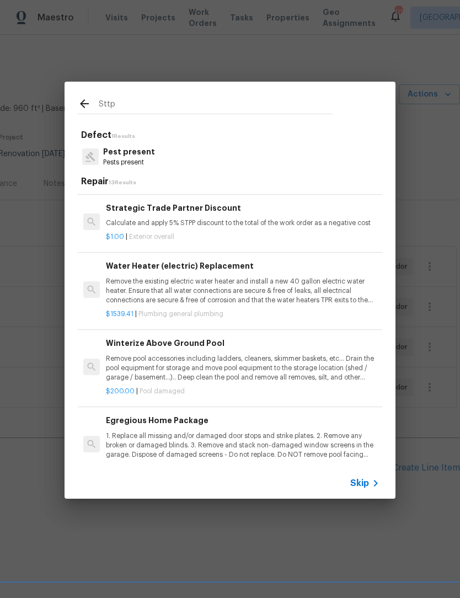
click at [238, 218] on p "Calculate and apply 5% STPP discount to the total of the work order as a negati…" at bounding box center [243, 222] width 274 height 9
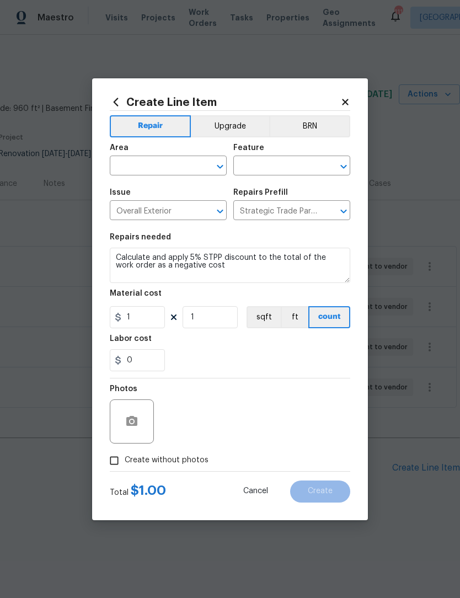
click at [221, 167] on icon "Open" at bounding box center [220, 167] width 6 height 4
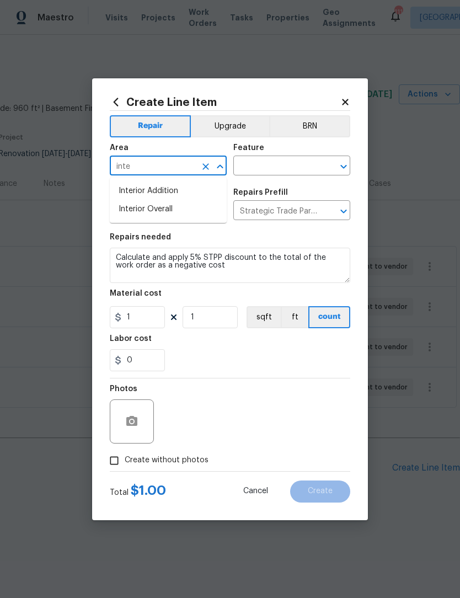
type input "inter"
click at [185, 206] on li "Interior Overall" at bounding box center [168, 209] width 117 height 18
type input "Interior Overall"
click at [283, 160] on input "text" at bounding box center [276, 166] width 86 height 17
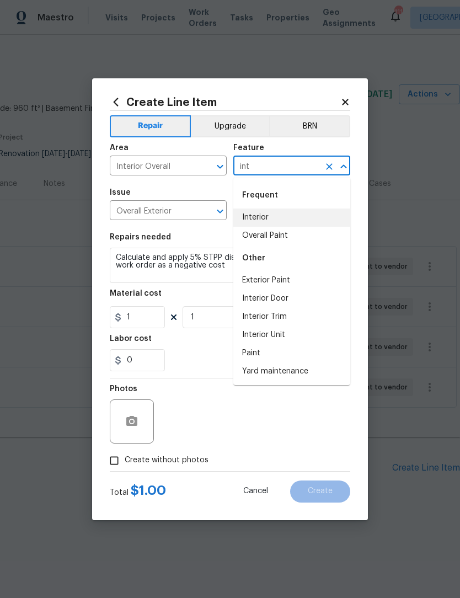
click at [275, 217] on li "Interior" at bounding box center [291, 217] width 117 height 18
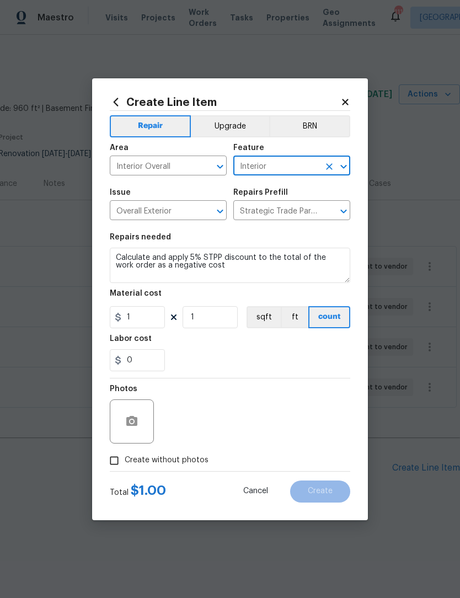
click at [340, 167] on icon "Open" at bounding box center [343, 166] width 13 height 13
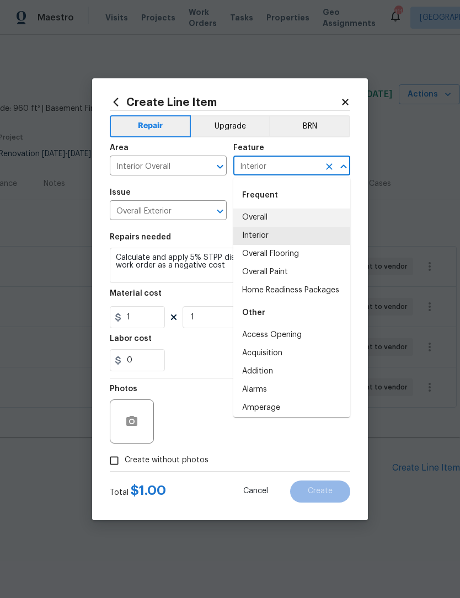
click at [277, 212] on li "Overall" at bounding box center [291, 217] width 117 height 18
type input "Overall"
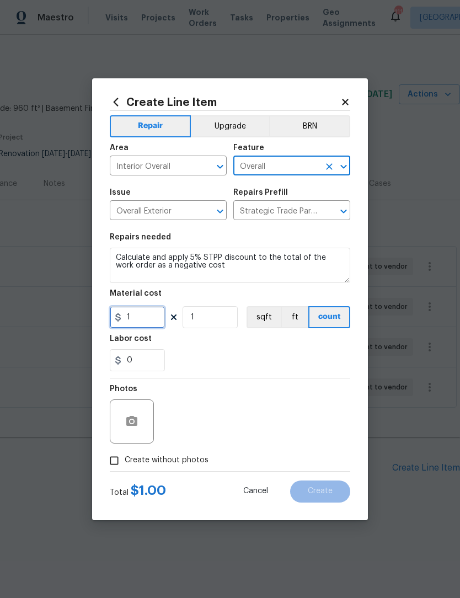
click at [122, 317] on input "1" at bounding box center [137, 317] width 55 height 22
type input "-1"
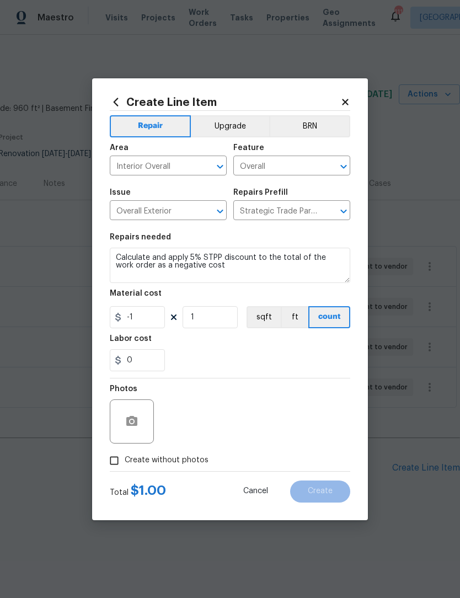
click at [112, 464] on input "Create without photos" at bounding box center [114, 460] width 21 height 21
checkbox input "true"
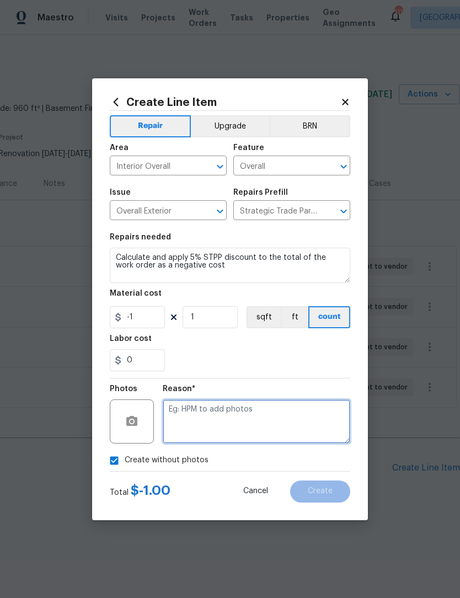
click at [284, 417] on textarea at bounding box center [256, 421] width 187 height 44
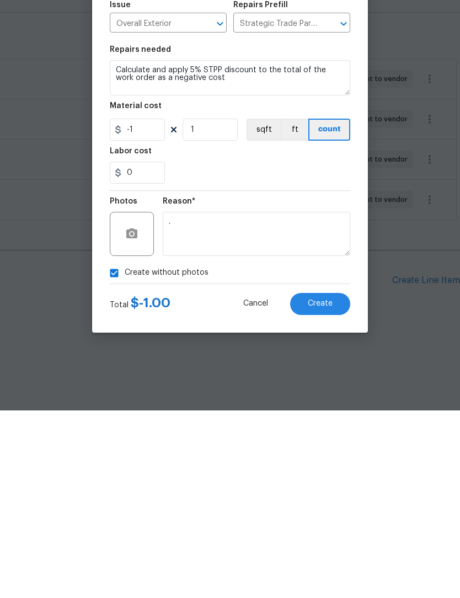
scroll to position [0, 0]
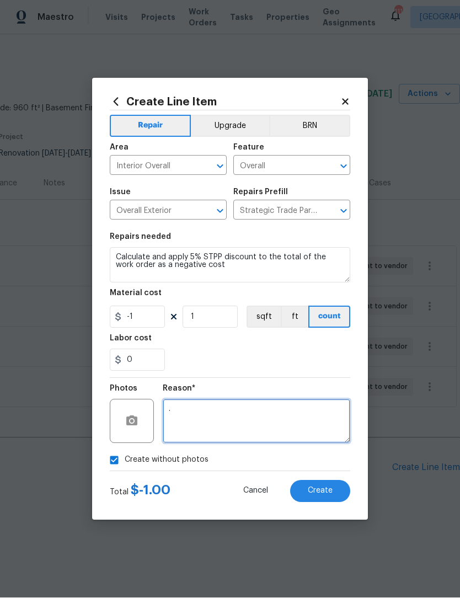
type textarea "."
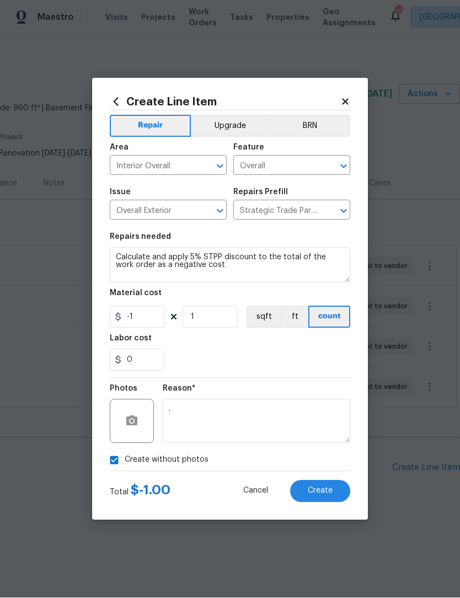
click at [332, 490] on span "Create" at bounding box center [320, 491] width 25 height 8
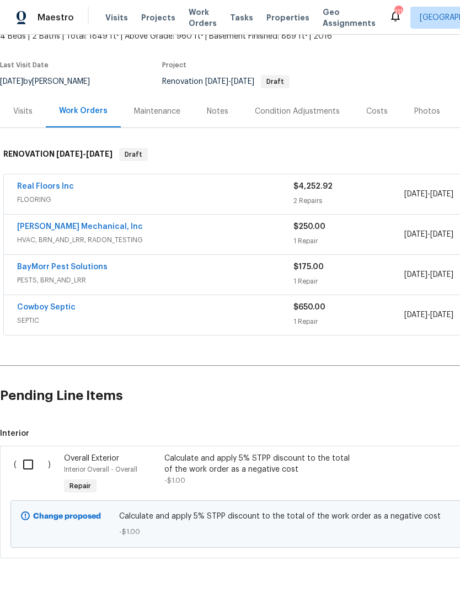
scroll to position [71, 0]
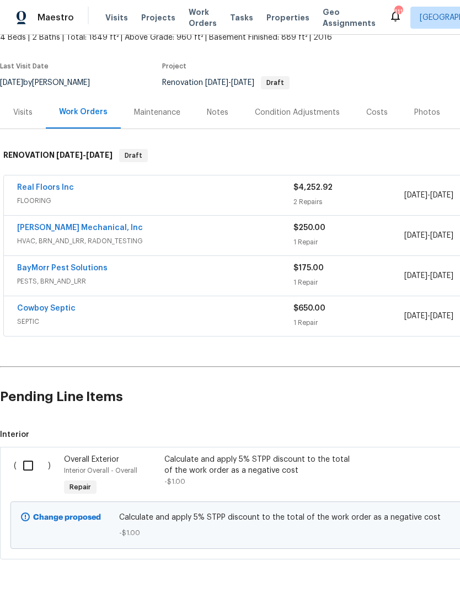
click at [29, 464] on input "checkbox" at bounding box center [32, 465] width 31 height 23
checkbox input "true"
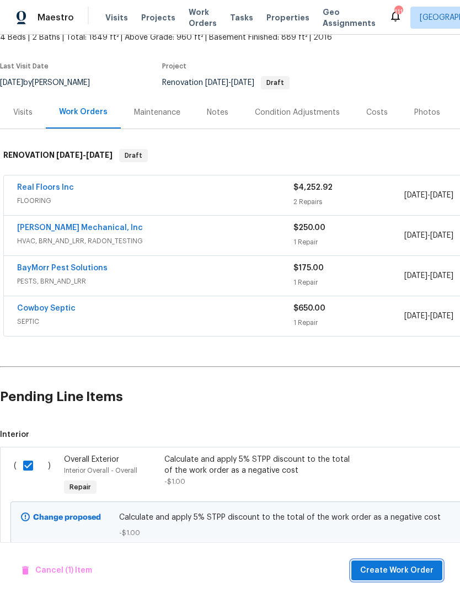
click at [403, 570] on span "Create Work Order" at bounding box center [396, 571] width 73 height 14
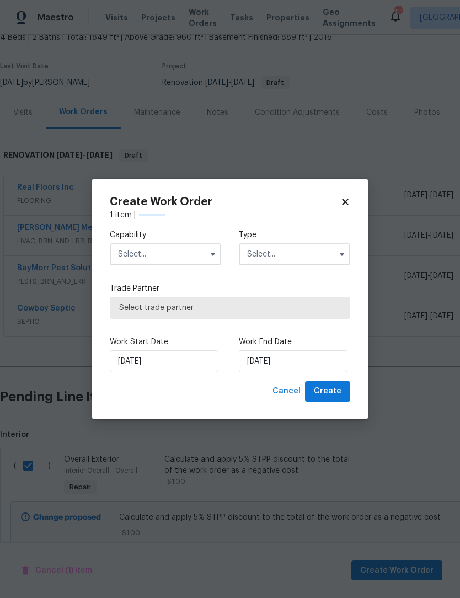
click at [211, 250] on icon "button" at bounding box center [212, 254] width 9 height 9
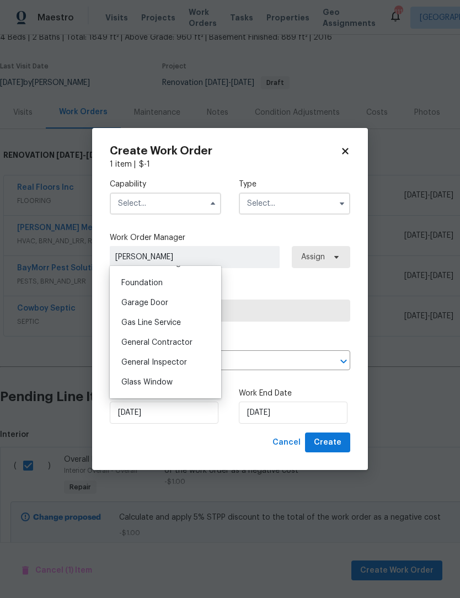
scroll to position [464, 0]
click at [190, 342] on span "General Contractor" at bounding box center [156, 342] width 71 height 8
type input "General Contractor"
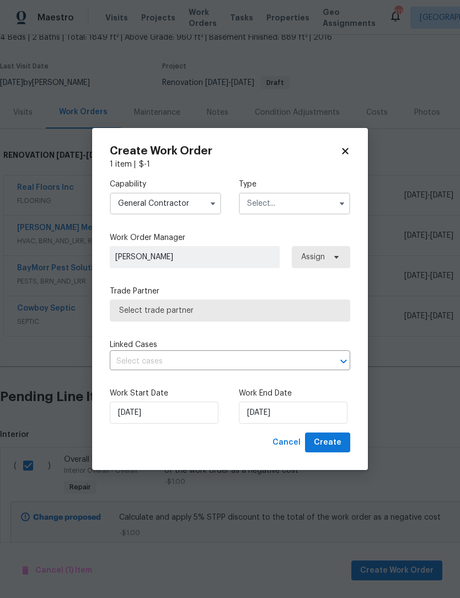
click at [345, 203] on icon "button" at bounding box center [341, 203] width 9 height 9
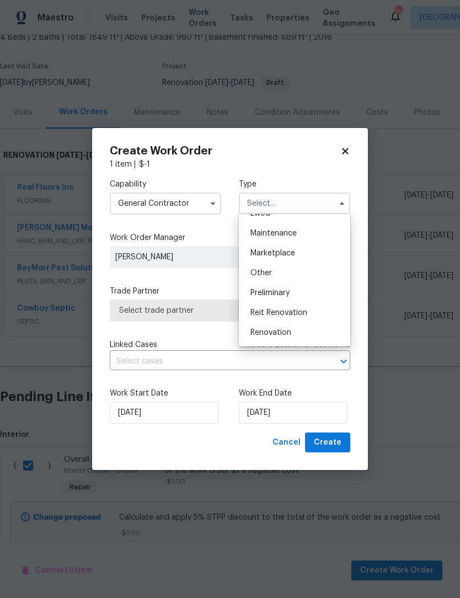
scroll to position [187, 0]
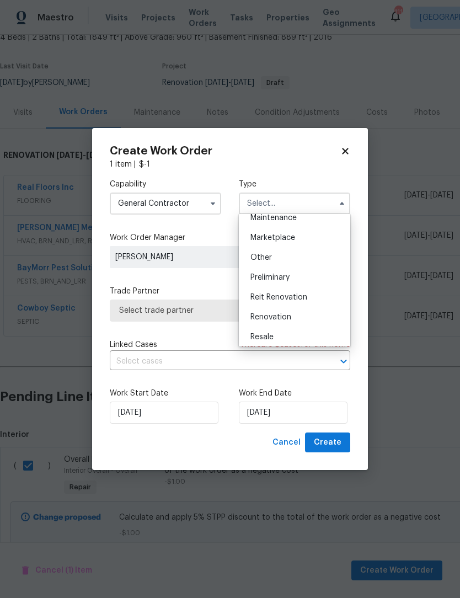
click at [294, 315] on div "Renovation" at bounding box center [295, 317] width 106 height 20
type input "Renovation"
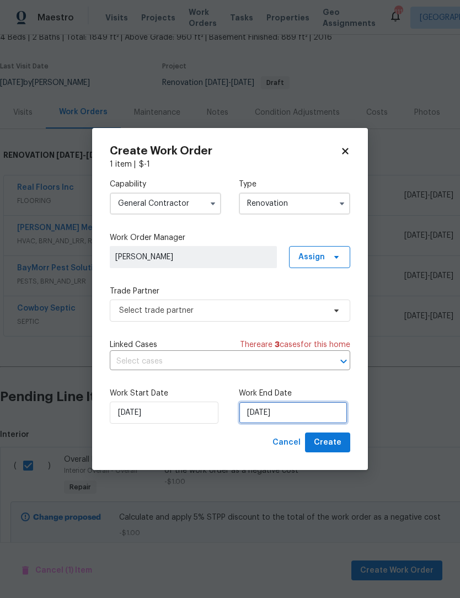
click at [302, 417] on input "[DATE]" at bounding box center [293, 412] width 109 height 22
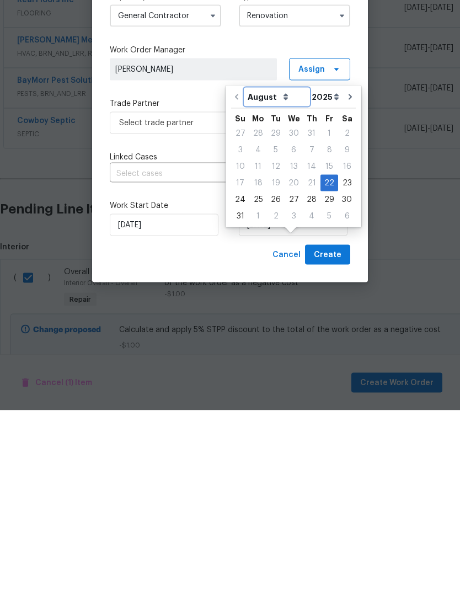
click at [278, 276] on select "August September October November December" at bounding box center [277, 284] width 64 height 17
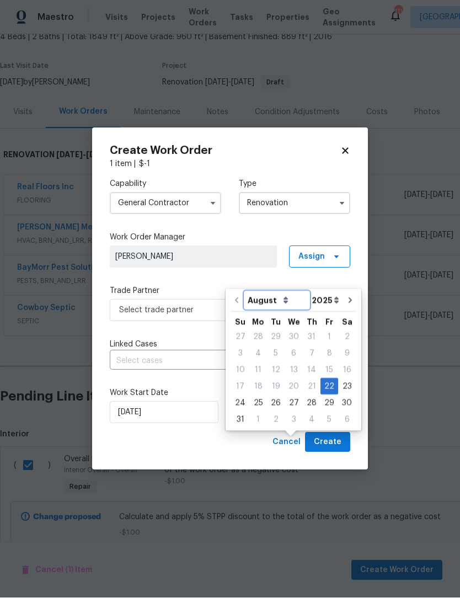
select select "8"
type input "9/22/2025"
select select "8"
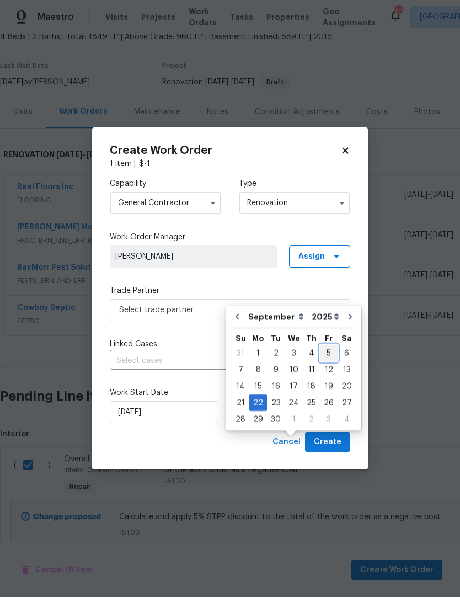
click at [330, 346] on div "5" at bounding box center [329, 353] width 18 height 15
type input "[DATE]"
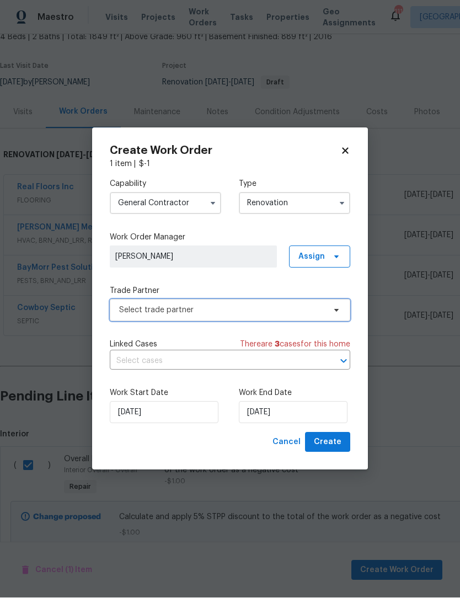
click at [335, 306] on icon at bounding box center [336, 310] width 9 height 9
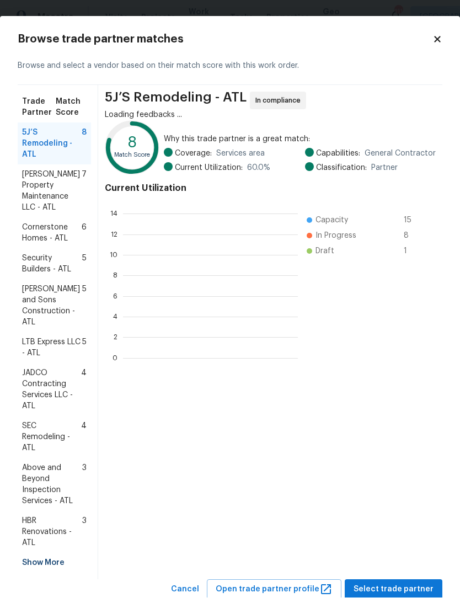
scroll to position [154, 175]
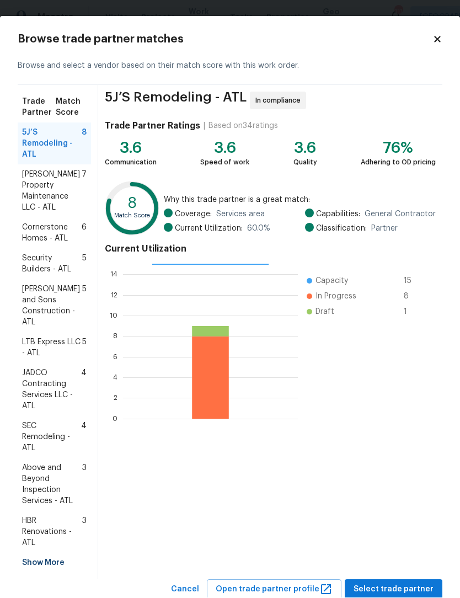
click at [63, 253] on span "Security Builders - ATL" at bounding box center [52, 264] width 60 height 22
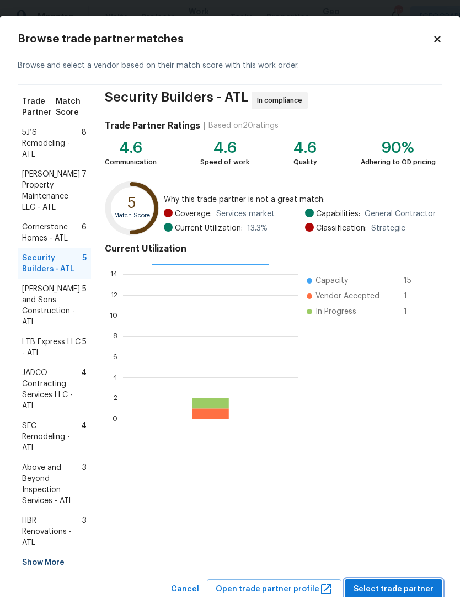
click at [409, 583] on span "Select trade partner" at bounding box center [393, 590] width 80 height 14
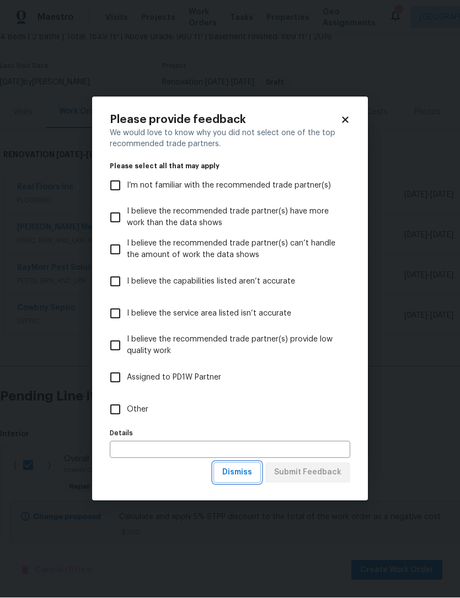
click at [252, 470] on span "Dismiss" at bounding box center [237, 473] width 30 height 14
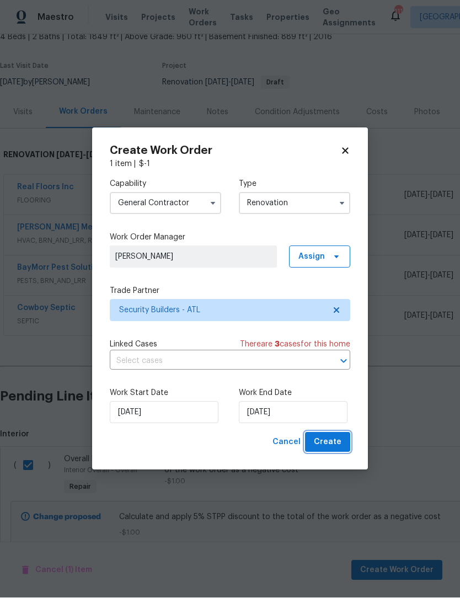
click at [342, 443] on button "Create" at bounding box center [327, 442] width 45 height 20
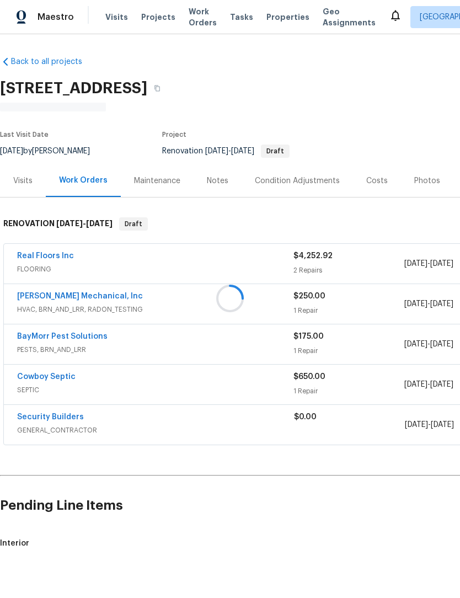
scroll to position [1, 0]
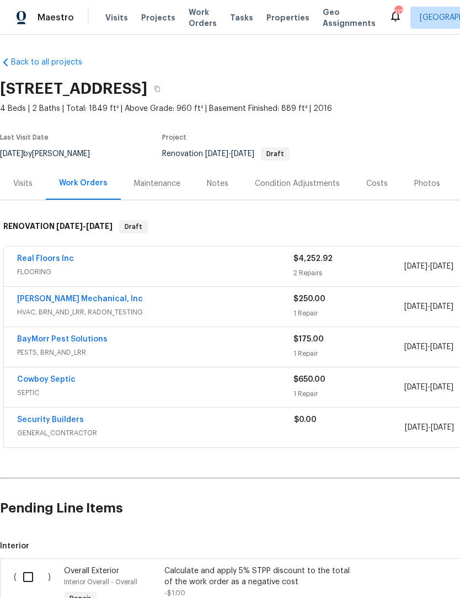
click at [13, 569] on div "( )" at bounding box center [35, 587] width 50 height 51
